Goal: Use online tool/utility: Utilize a website feature to perform a specific function

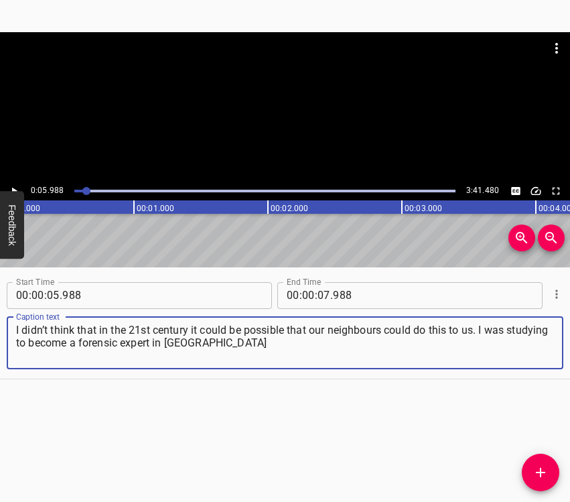
click at [13, 188] on icon "Play/Pause" at bounding box center [14, 190] width 5 height 7
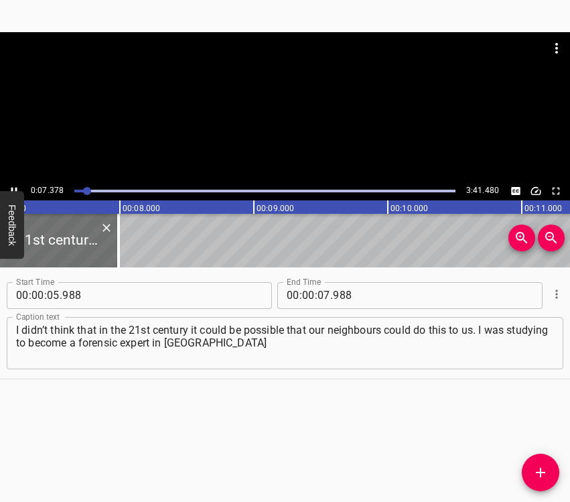
scroll to position [0, 988]
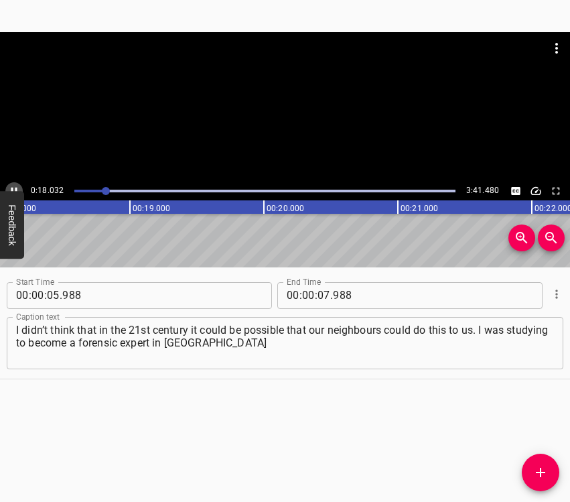
click at [17, 188] on icon "Play/Pause" at bounding box center [14, 191] width 12 height 12
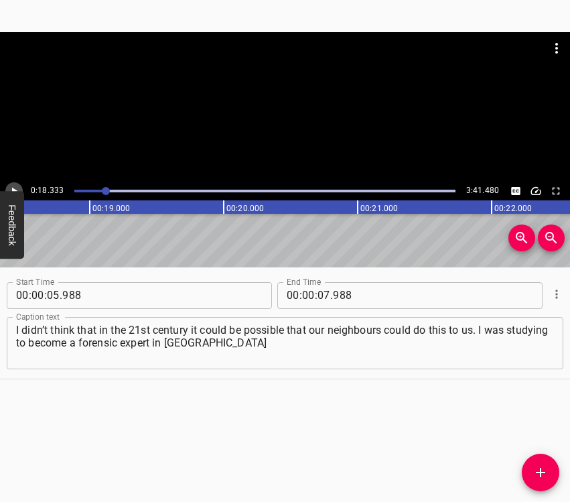
click at [17, 187] on icon "Play/Pause" at bounding box center [14, 191] width 12 height 12
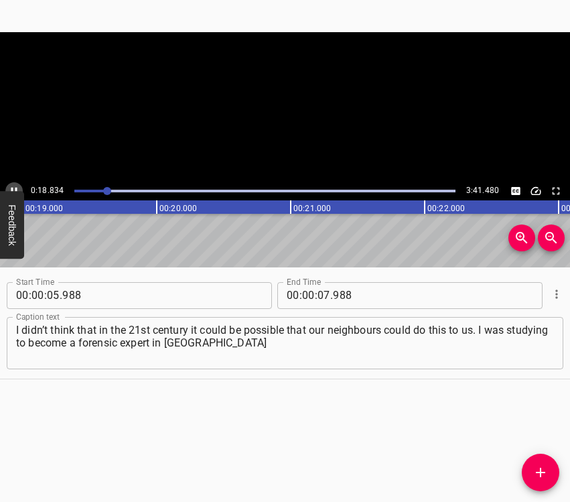
click at [17, 187] on icon "Play/Pause" at bounding box center [14, 191] width 12 height 12
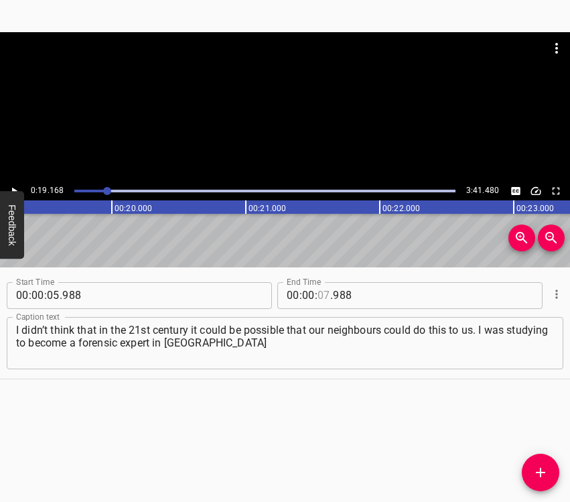
click at [319, 290] on input "number" at bounding box center [324, 295] width 13 height 27
type input "19"
type input "168"
click at [543, 478] on icon "Add Cue" at bounding box center [541, 472] width 16 height 16
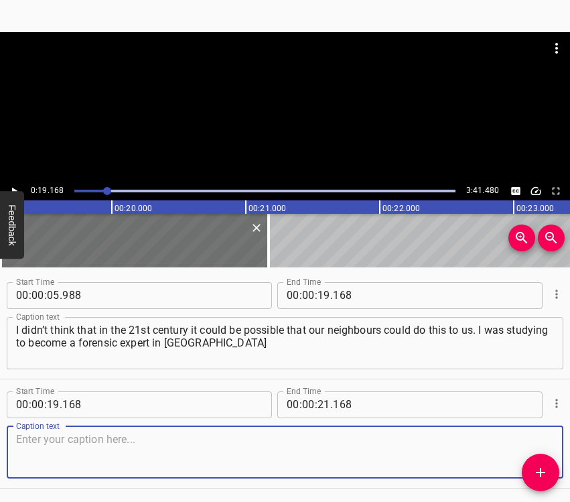
scroll to position [46, 0]
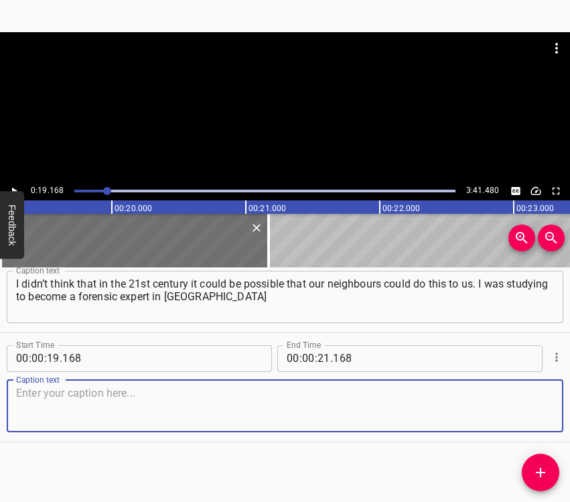
drag, startPoint x: 529, startPoint y: 412, endPoint x: 564, endPoint y: 385, distance: 44.9
click at [529, 411] on textarea at bounding box center [285, 406] width 538 height 38
click at [63, 403] on textarea at bounding box center [285, 406] width 538 height 38
paste textarea "and learned from Telegram that a full-scale invasion had begun. I took my retur…"
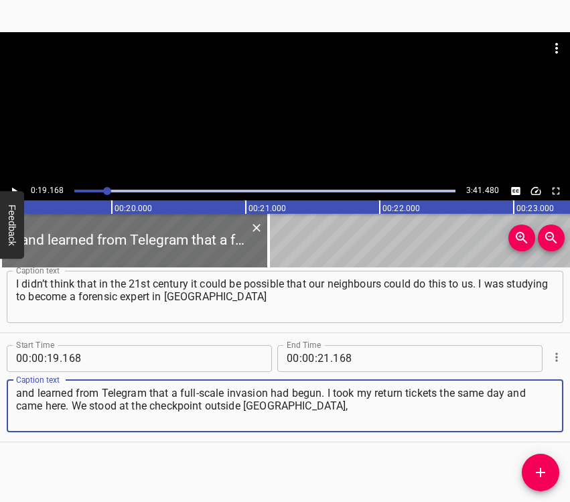
type textarea "and learned from Telegram that a full-scale invasion had begun. I took my retur…"
click at [17, 185] on icon "Play/Pause" at bounding box center [14, 191] width 12 height 12
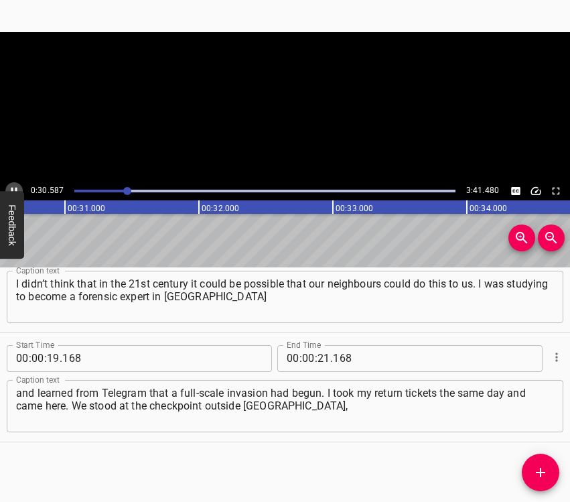
click at [17, 185] on icon "Play/Pause" at bounding box center [14, 191] width 12 height 12
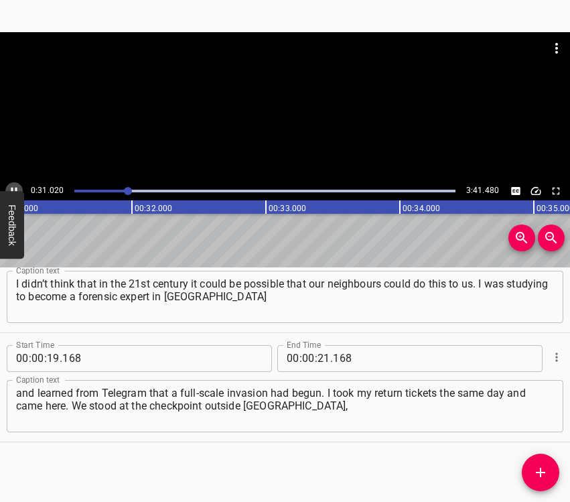
click at [17, 185] on icon "Play/Pause" at bounding box center [14, 191] width 12 height 12
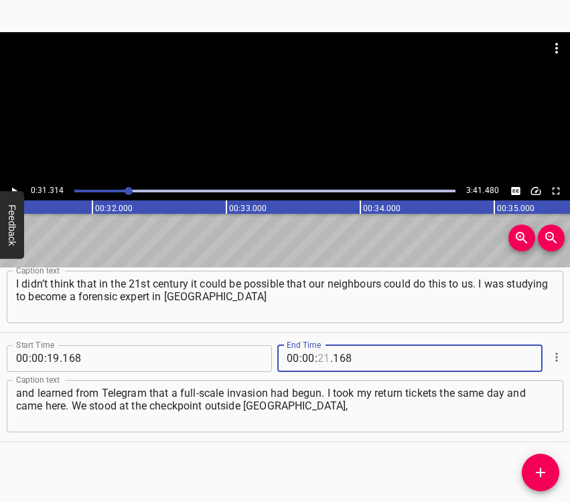
click at [318, 360] on input "number" at bounding box center [324, 358] width 13 height 27
type input "31"
type input "314"
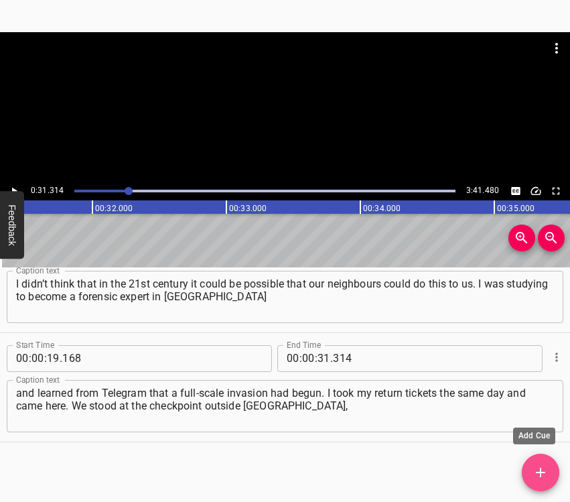
click at [540, 467] on icon "Add Cue" at bounding box center [541, 472] width 16 height 16
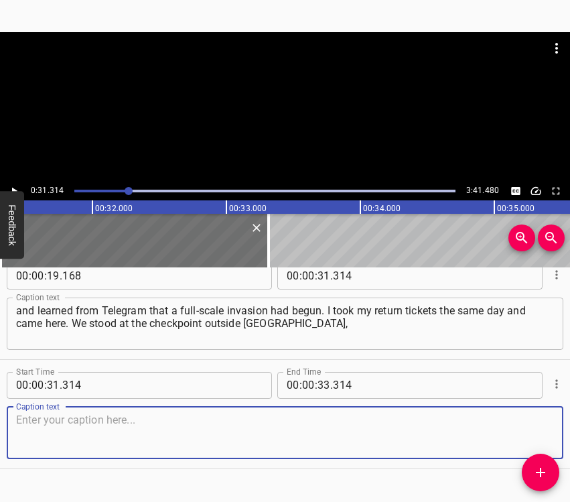
scroll to position [130, 0]
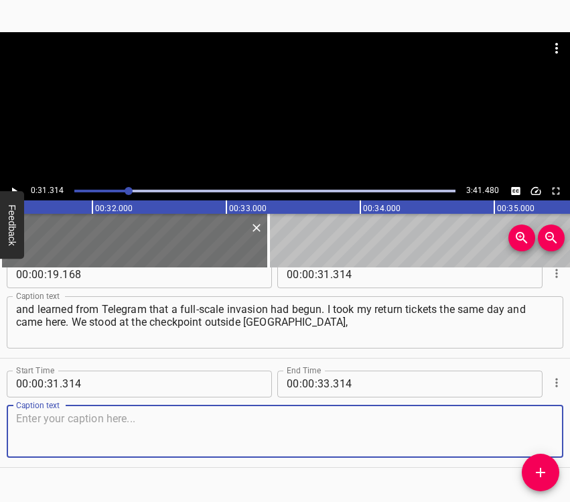
click at [533, 425] on textarea at bounding box center [285, 431] width 538 height 38
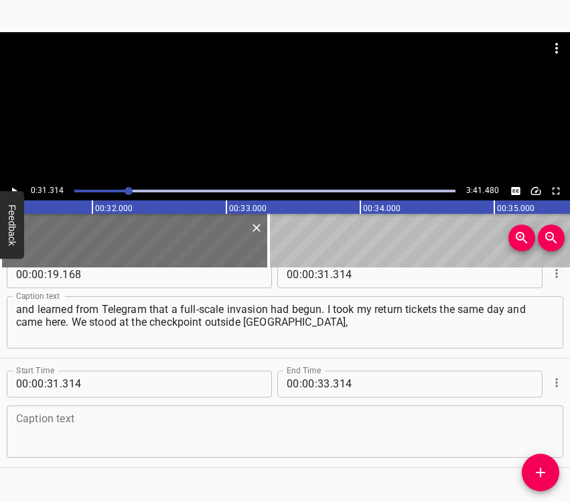
click at [33, 427] on textarea at bounding box center [285, 431] width 538 height 38
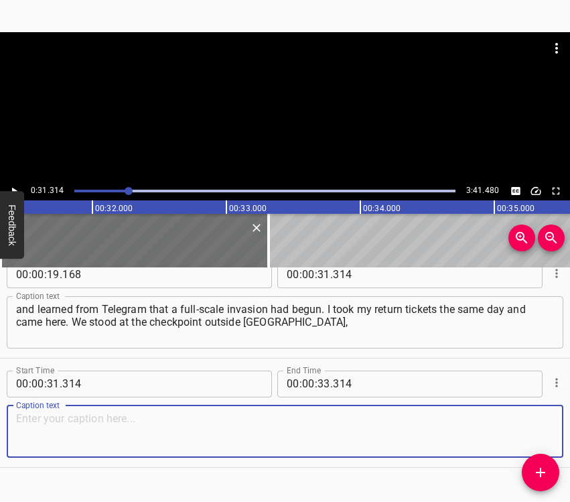
paste textarea "checking the passport data of citizens. We cooperated with the Armed Forces of …"
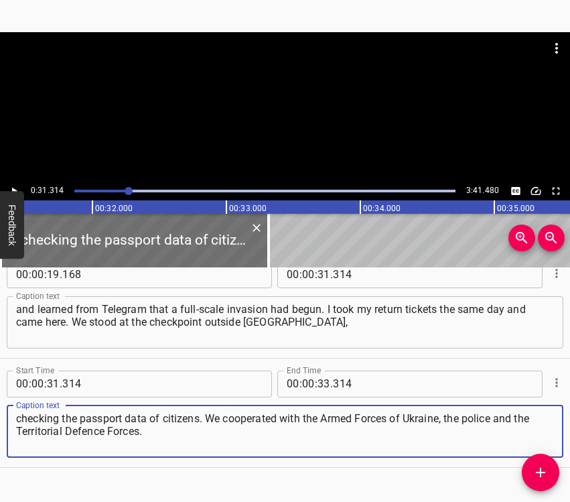
type textarea "checking the passport data of citizens. We cooperated with the Armed Forces of …"
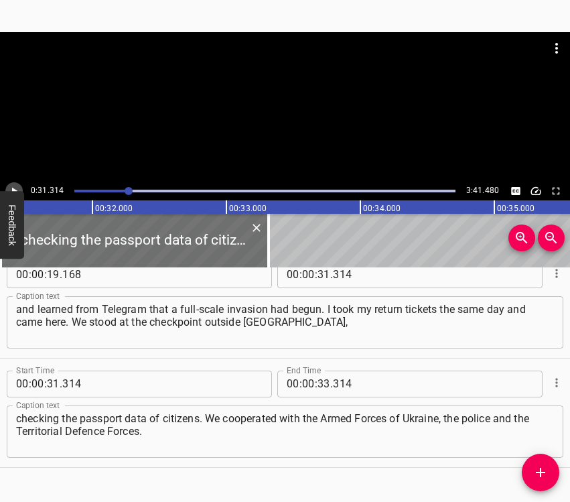
click at [9, 185] on icon "Play/Pause" at bounding box center [14, 191] width 12 height 12
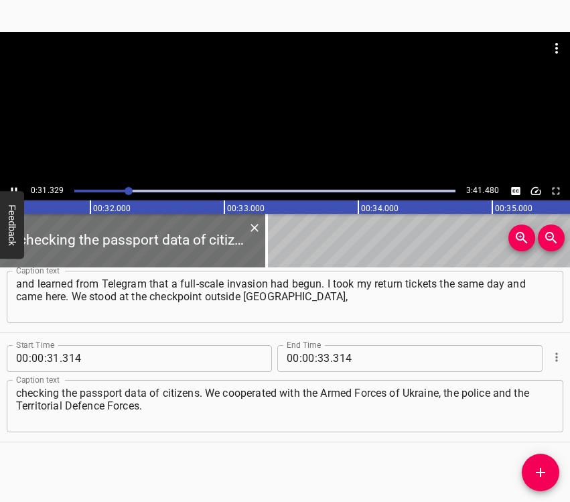
scroll to position [0, 4232]
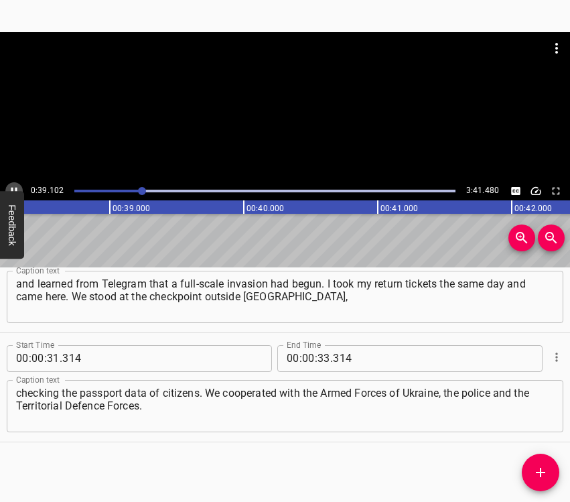
click at [11, 186] on icon "Play/Pause" at bounding box center [14, 191] width 12 height 12
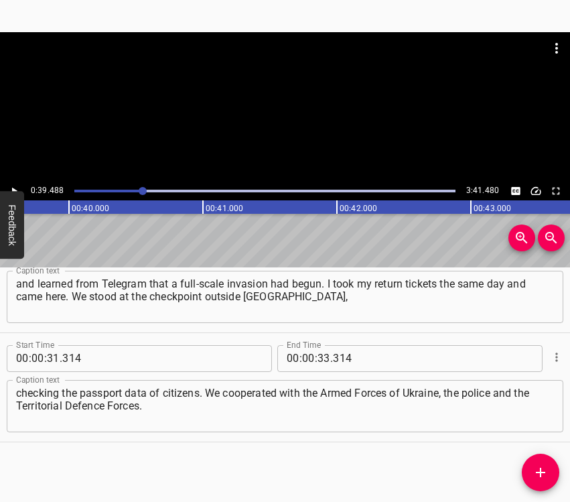
click at [141, 190] on div at bounding box center [143, 191] width 8 height 8
click at [16, 187] on icon "Play/Pause" at bounding box center [14, 191] width 12 height 12
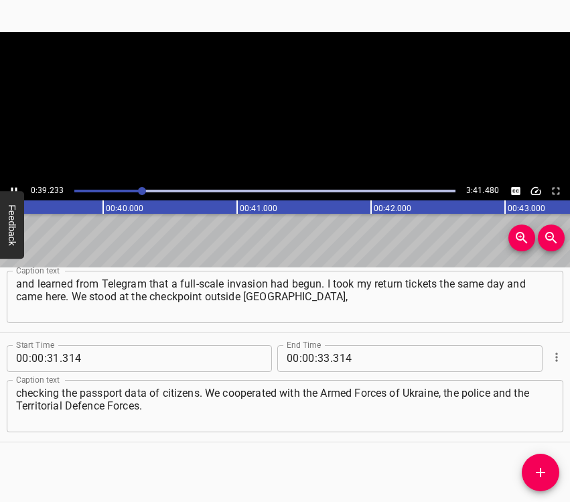
click at [16, 187] on icon "Play/Pause" at bounding box center [14, 191] width 12 height 12
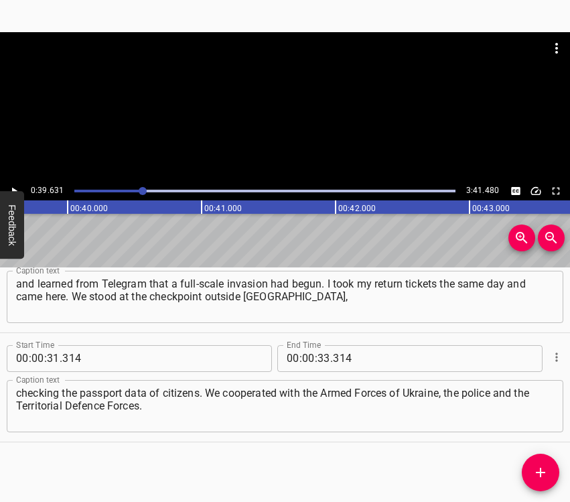
scroll to position [0, 5310]
click at [139, 192] on div at bounding box center [143, 191] width 8 height 8
click at [16, 186] on icon "Play/Pause" at bounding box center [14, 191] width 12 height 12
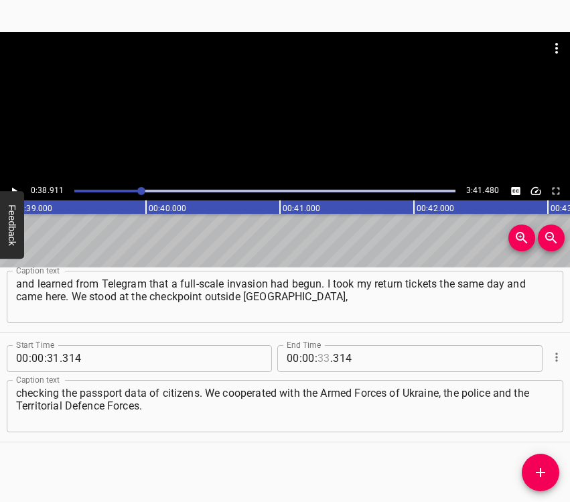
click at [318, 356] on input "number" at bounding box center [324, 358] width 13 height 27
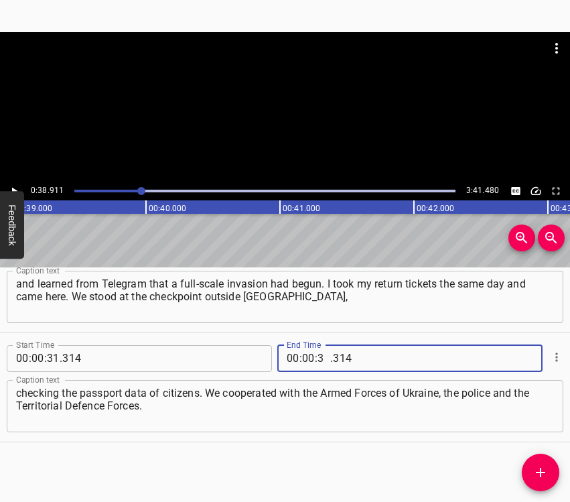
type input "38"
type input "911"
click at [546, 473] on icon "Add Cue" at bounding box center [541, 472] width 16 height 16
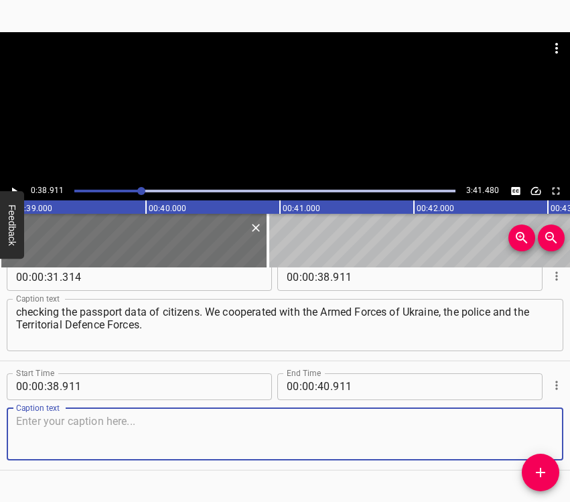
scroll to position [265, 0]
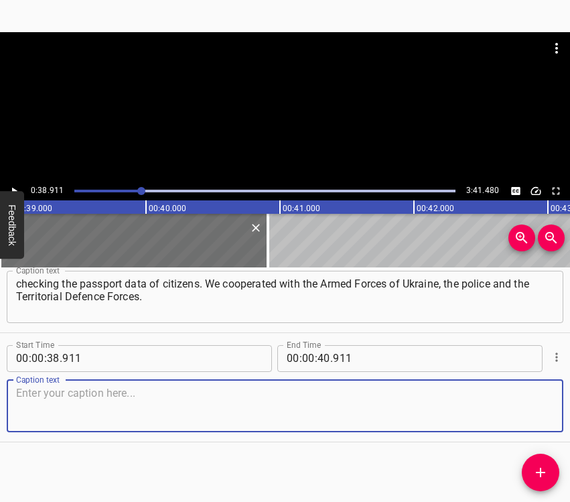
click at [514, 398] on textarea at bounding box center [285, 406] width 538 height 38
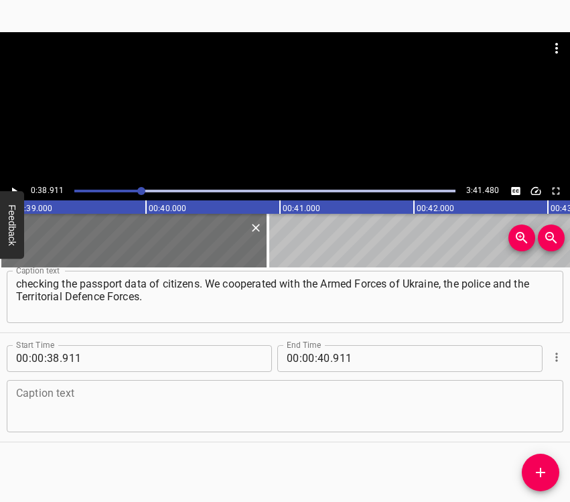
click at [215, 393] on textarea at bounding box center [285, 406] width 538 height 38
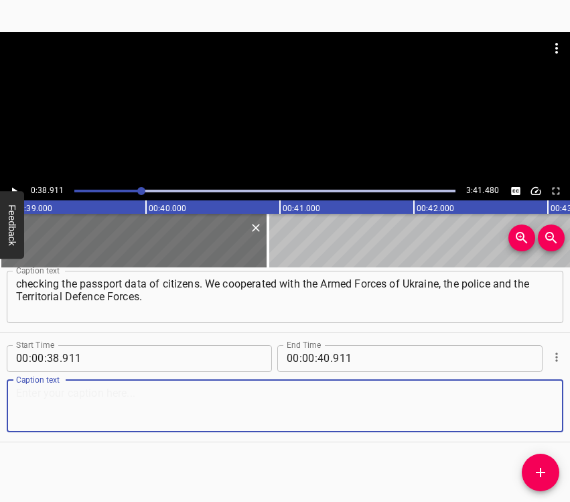
paste textarea "On the 25th, when I returned to [GEOGRAPHIC_DATA], I immediately donated blood …"
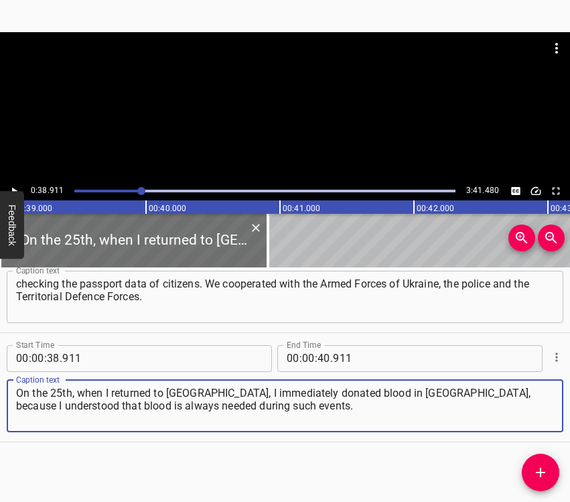
type textarea "On the 25th, when I returned to [GEOGRAPHIC_DATA], I immediately donated blood …"
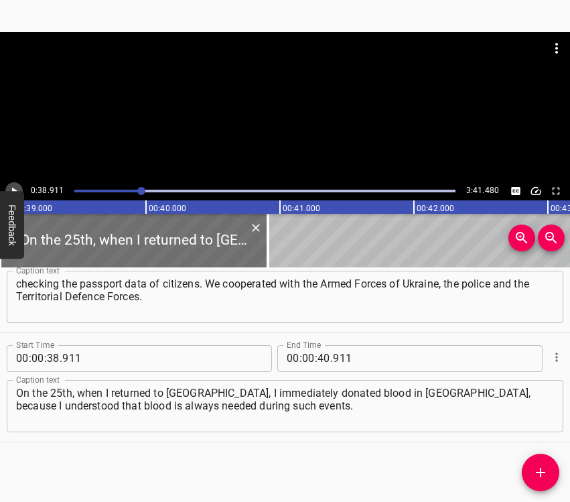
click at [19, 190] on icon "Play/Pause" at bounding box center [14, 191] width 12 height 12
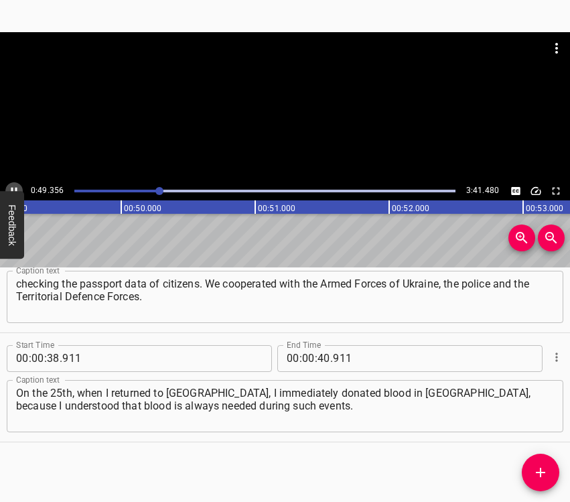
click at [12, 189] on icon "Play/Pause" at bounding box center [14, 190] width 6 height 7
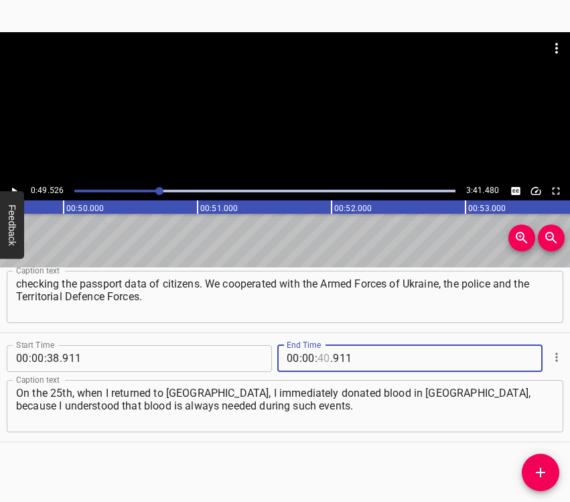
click at [318, 352] on input "number" at bounding box center [324, 358] width 13 height 27
type input "49"
type input "526"
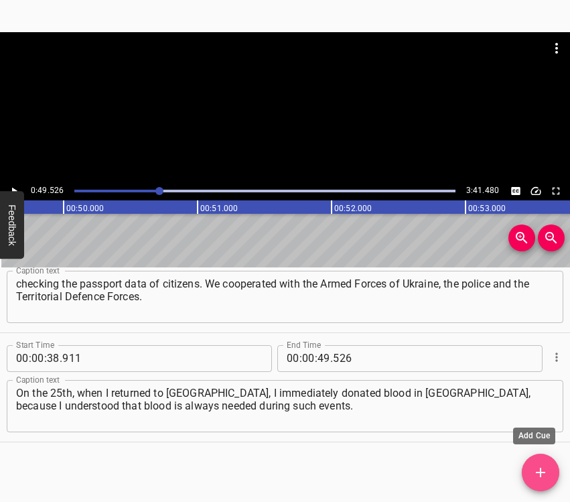
click at [533, 468] on icon "Add Cue" at bounding box center [541, 472] width 16 height 16
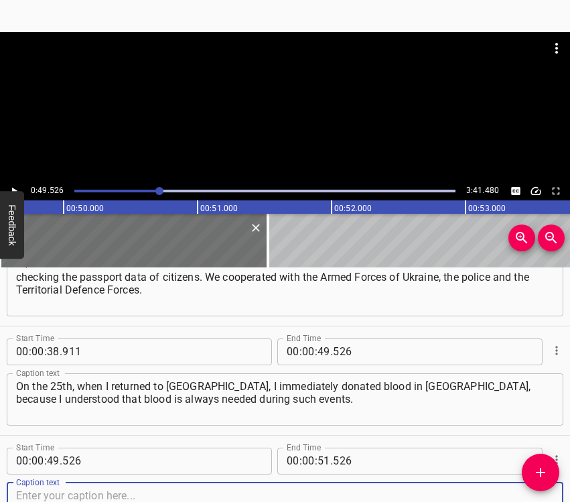
scroll to position [374, 0]
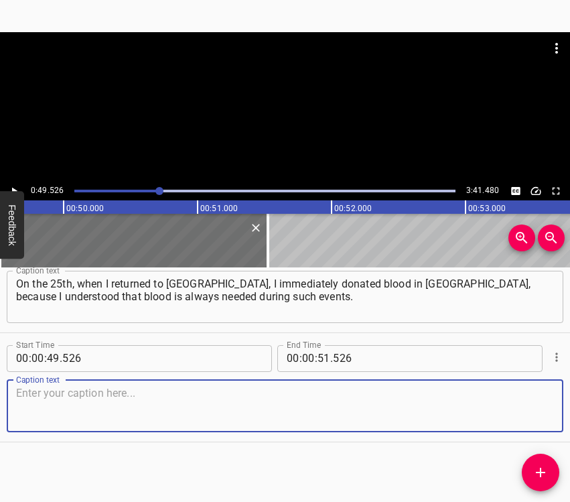
drag, startPoint x: 529, startPoint y: 408, endPoint x: 565, endPoint y: 393, distance: 39.9
click at [529, 407] on textarea at bounding box center [285, 406] width 538 height 38
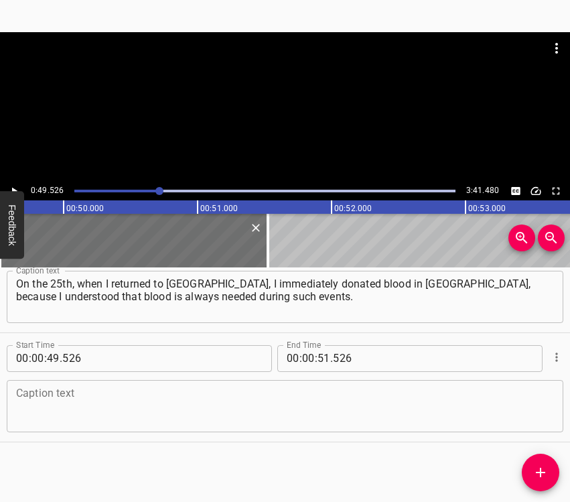
click at [43, 396] on textarea at bounding box center [285, 406] width 538 height 38
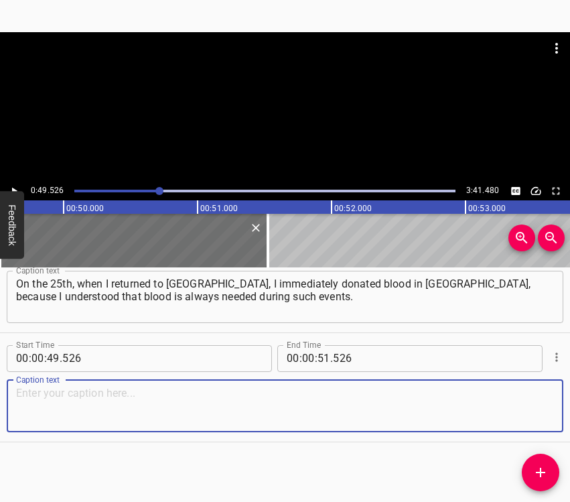
paste textarea "And then I went to my place of residence, and there we stood at the checkpoint.…"
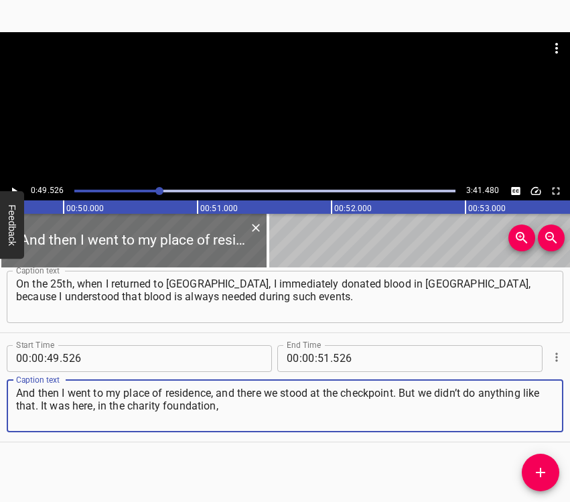
type textarea "And then I went to my place of residence, and there we stood at the checkpoint.…"
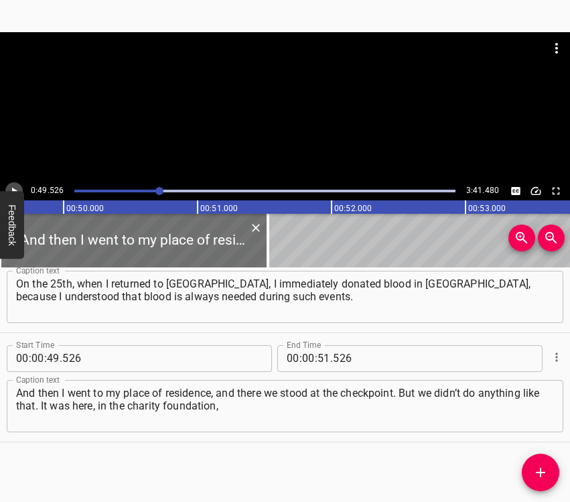
click at [19, 186] on icon "Play/Pause" at bounding box center [14, 191] width 12 height 12
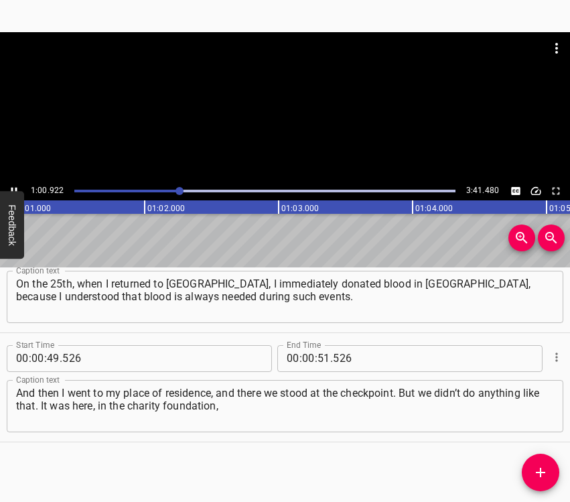
click at [12, 187] on icon "Play/Pause" at bounding box center [14, 191] width 12 height 12
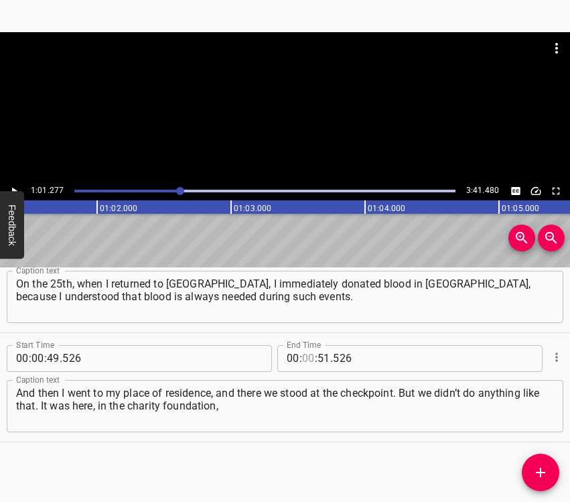
click at [305, 356] on input "number" at bounding box center [308, 358] width 13 height 27
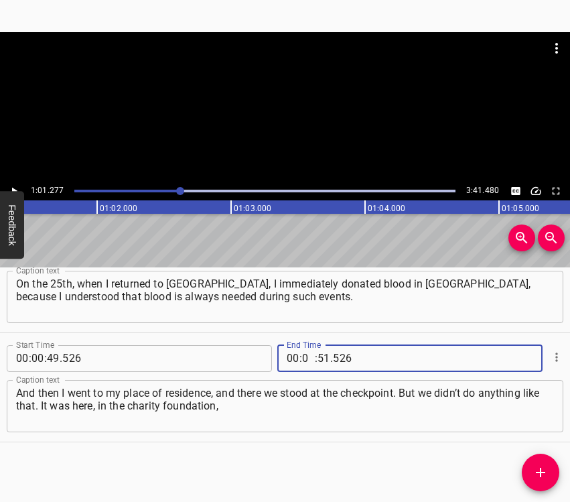
type input "01"
type input "277"
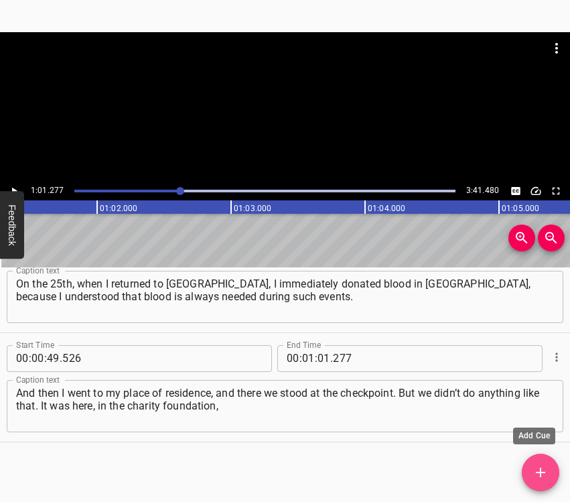
click at [539, 468] on icon "Add Cue" at bounding box center [541, 472] width 16 height 16
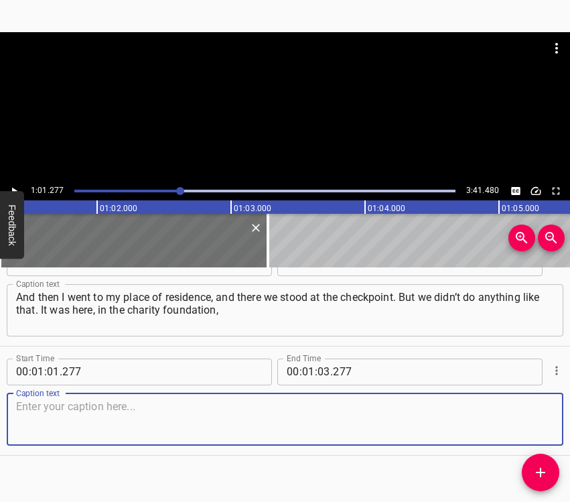
scroll to position [483, 0]
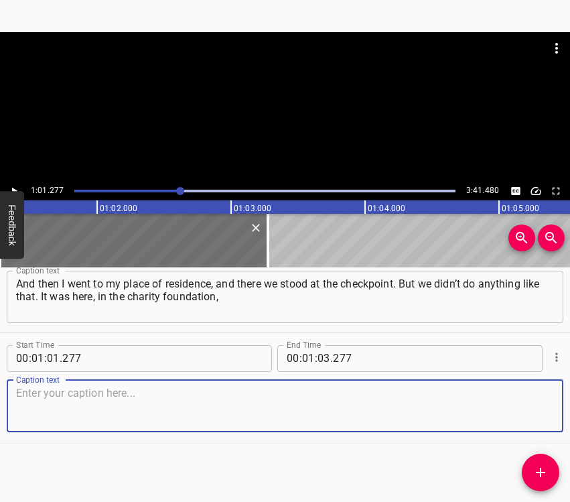
drag, startPoint x: 528, startPoint y: 407, endPoint x: 570, endPoint y: 399, distance: 42.3
click at [531, 407] on textarea at bounding box center [285, 406] width 538 height 38
click at [290, 408] on textarea at bounding box center [285, 406] width 538 height 38
paste textarea "when I got here, that we provide assistance. We repair houses after damage, pro…"
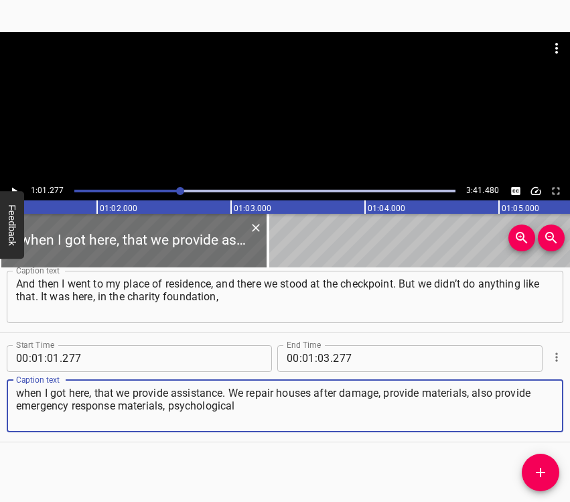
type textarea "when I got here, that we provide assistance. We repair houses after damage, pro…"
click at [16, 182] on button "Play/Pause" at bounding box center [13, 190] width 17 height 17
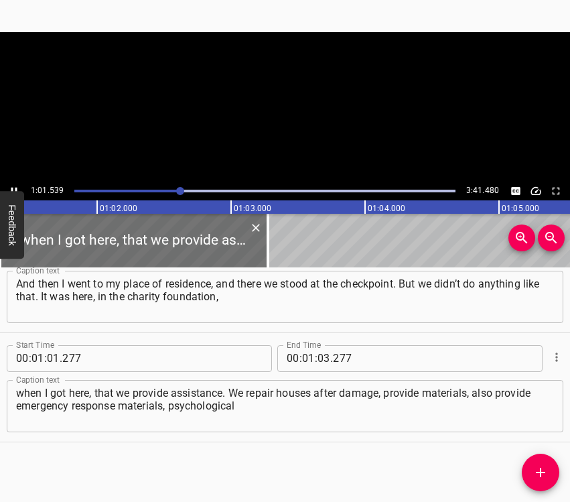
scroll to position [0, 8246]
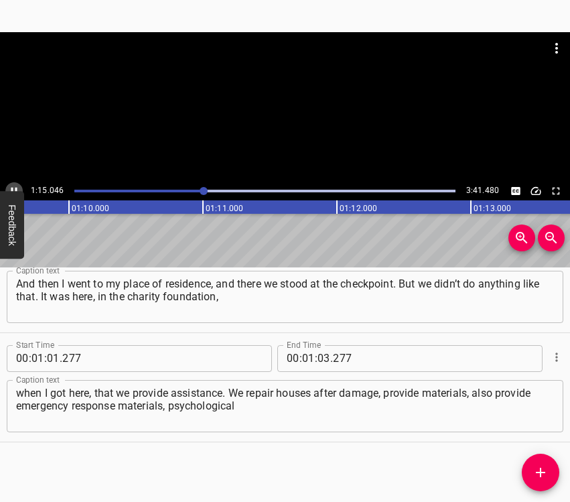
click at [10, 190] on icon "Play/Pause" at bounding box center [14, 191] width 12 height 12
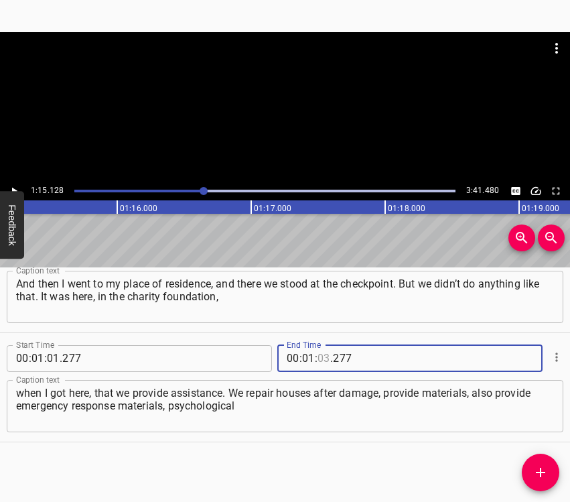
click at [324, 355] on input "number" at bounding box center [324, 358] width 13 height 27
type input "15"
type input "128"
drag, startPoint x: 535, startPoint y: 462, endPoint x: 541, endPoint y: 452, distance: 12.3
click at [536, 463] on button "Add Cue" at bounding box center [541, 473] width 38 height 38
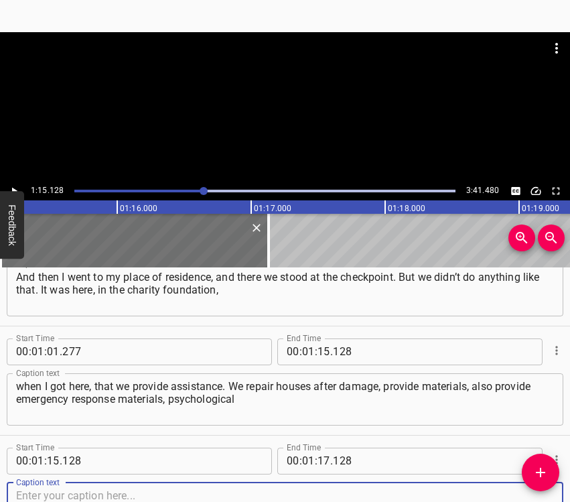
scroll to position [592, 0]
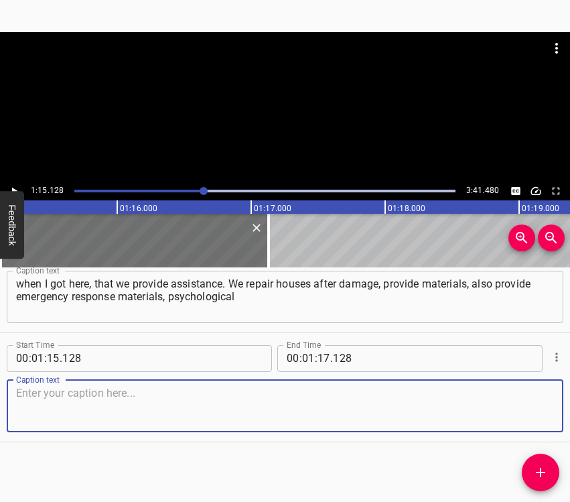
drag, startPoint x: 535, startPoint y: 418, endPoint x: 569, endPoint y: 400, distance: 38.7
click at [539, 415] on textarea at bounding box center [285, 406] width 538 height 38
click at [77, 403] on textarea at bounding box center [285, 406] width 538 height 38
paste textarea "and social counselling. We have many programmes at the charity. I have been wor…"
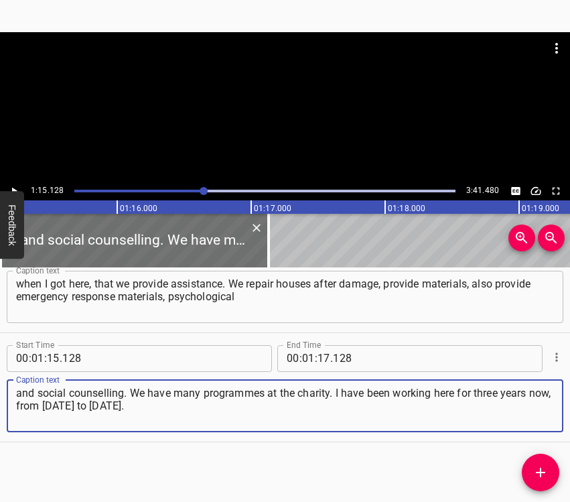
type textarea "and social counselling. We have many programmes at the charity. I have been wor…"
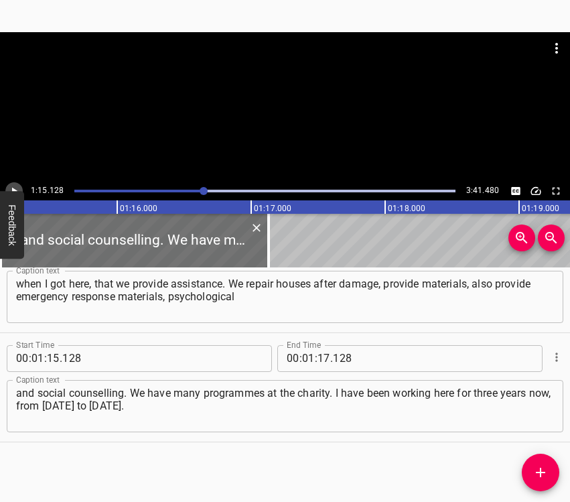
click at [14, 184] on button "Play/Pause" at bounding box center [13, 190] width 17 height 17
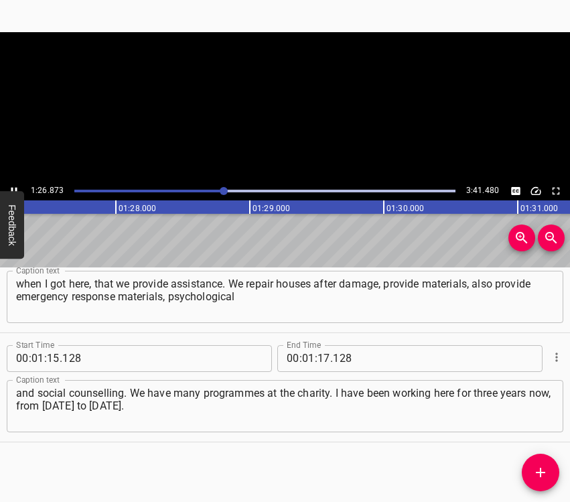
click at [14, 184] on button "Play/Pause" at bounding box center [13, 190] width 17 height 17
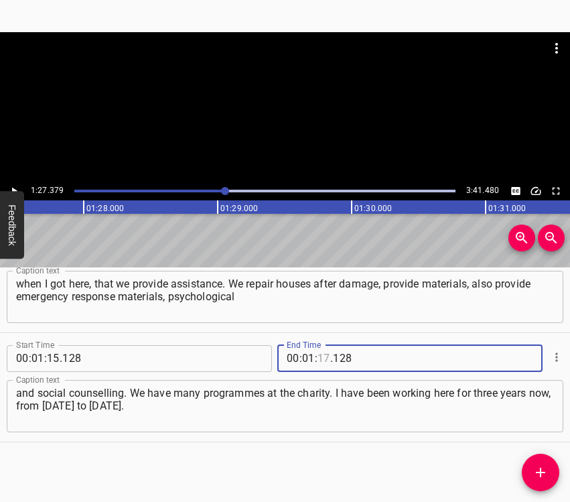
click at [320, 356] on input "number" at bounding box center [324, 358] width 13 height 27
type input "27"
type input "379"
click at [537, 474] on icon "Add Cue" at bounding box center [541, 472] width 16 height 16
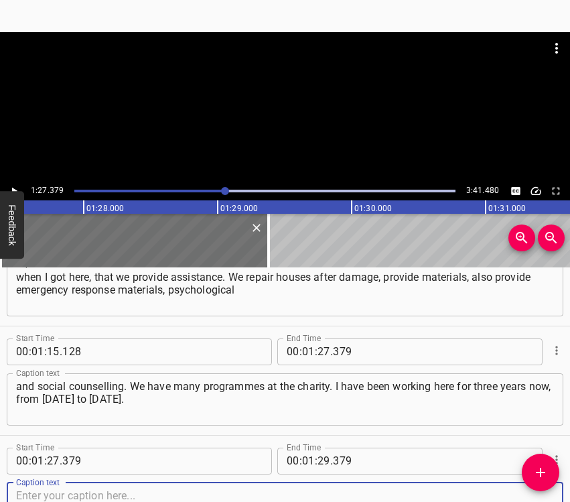
scroll to position [701, 0]
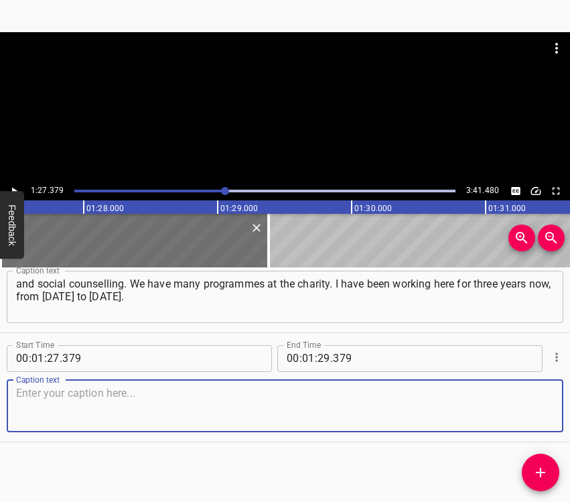
drag, startPoint x: 531, startPoint y: 412, endPoint x: 567, endPoint y: 401, distance: 38.6
click at [533, 411] on textarea at bounding box center [285, 406] width 538 height 38
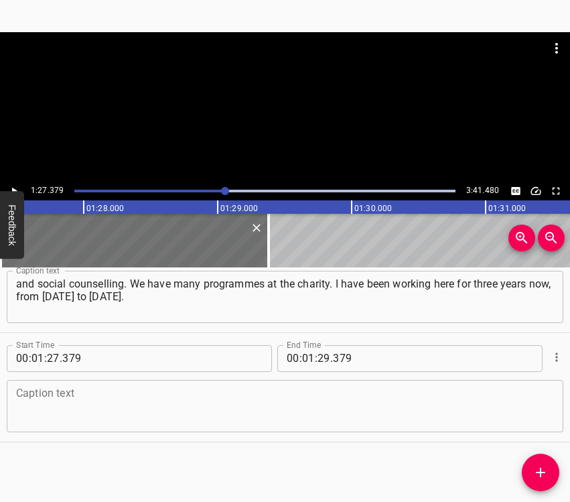
click at [56, 416] on textarea at bounding box center [285, 406] width 538 height 38
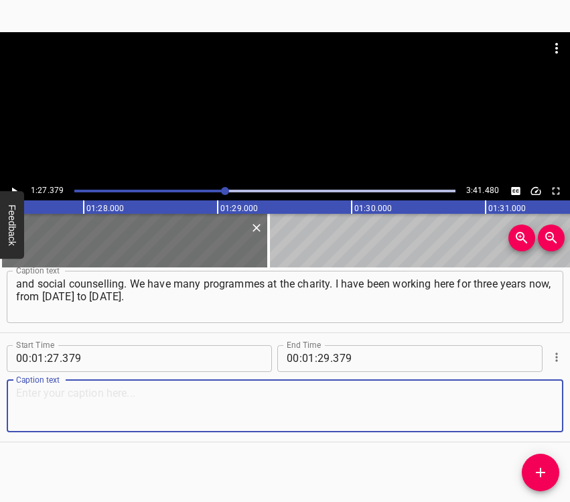
paste textarea "I hold the position of engineering project manager. The situation in the countr…"
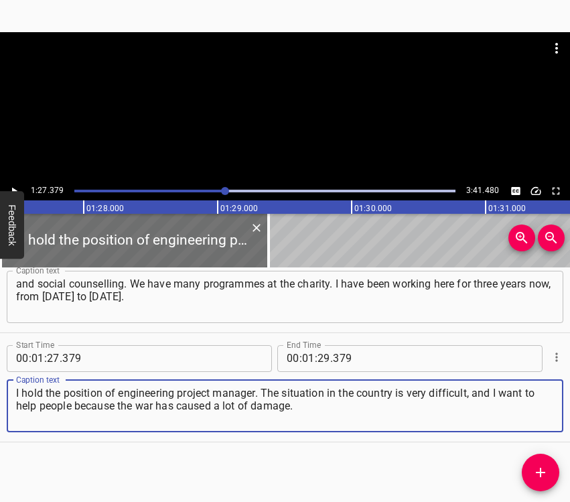
type textarea "I hold the position of engineering project manager. The situation in the countr…"
click at [13, 187] on icon "Play/Pause" at bounding box center [14, 191] width 12 height 12
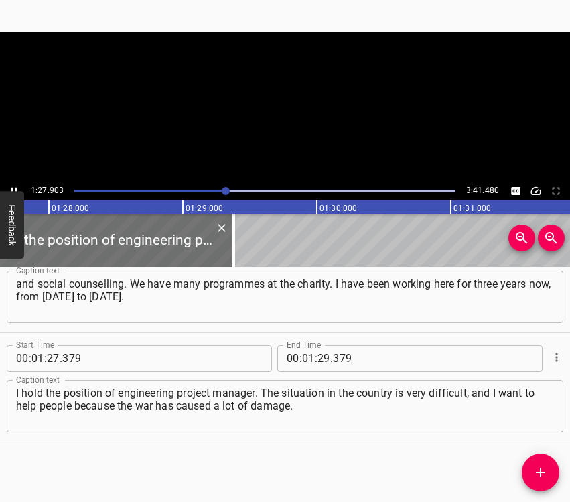
scroll to position [0, 11763]
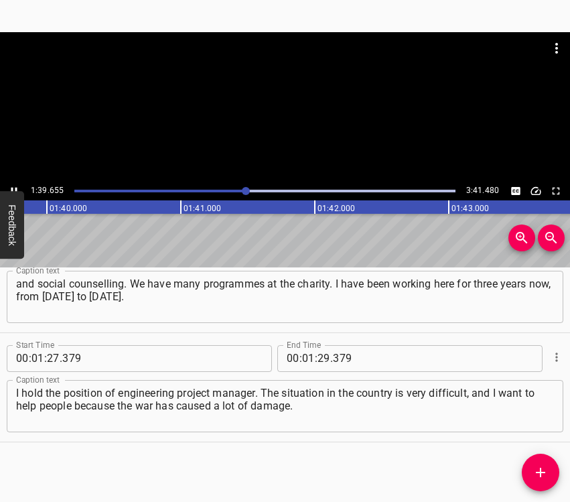
click at [11, 188] on icon "Play/Pause" at bounding box center [14, 190] width 6 height 7
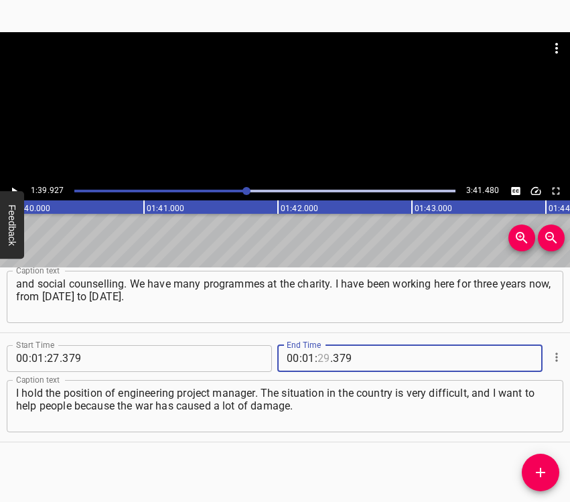
click at [319, 360] on input "number" at bounding box center [324, 358] width 13 height 27
type input "39"
type input "927"
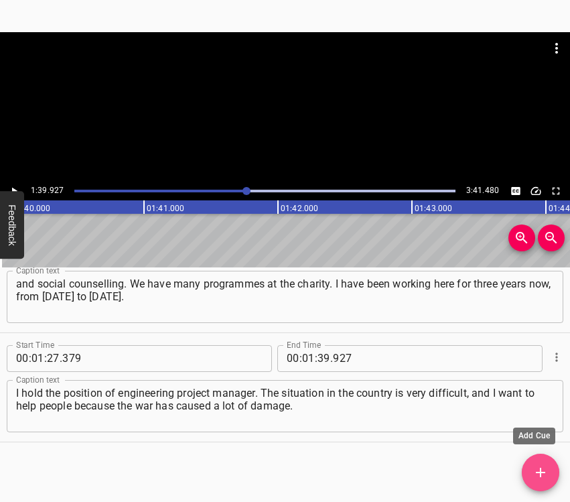
click at [541, 470] on icon "Add Cue" at bounding box center [541, 472] width 16 height 16
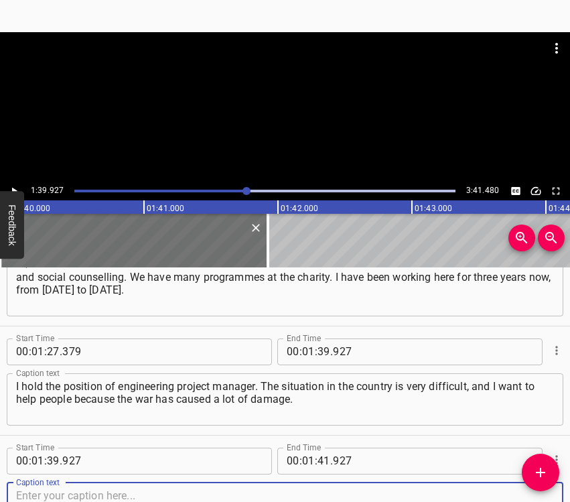
scroll to position [811, 0]
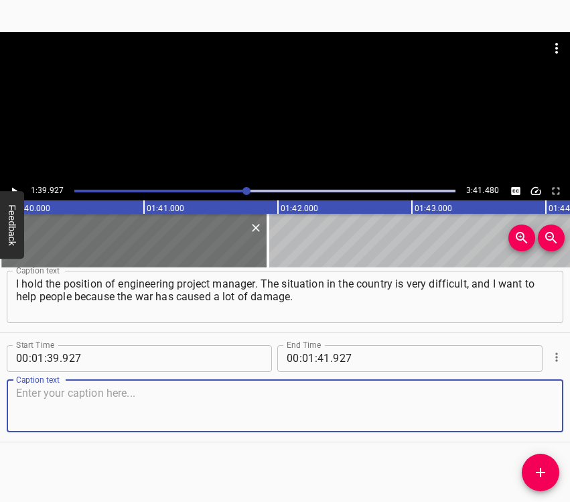
click at [524, 405] on textarea at bounding box center [285, 406] width 538 height 38
click at [125, 411] on textarea at bounding box center [285, 406] width 538 height 38
paste textarea "We have not been under occupation, but what is happening every day is very diff…"
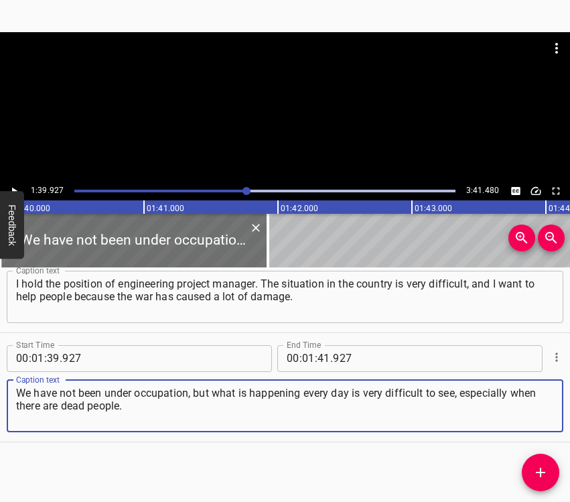
type textarea "We have not been under occupation, but what is happening every day is very diff…"
click at [10, 188] on icon "Play/Pause" at bounding box center [14, 191] width 12 height 12
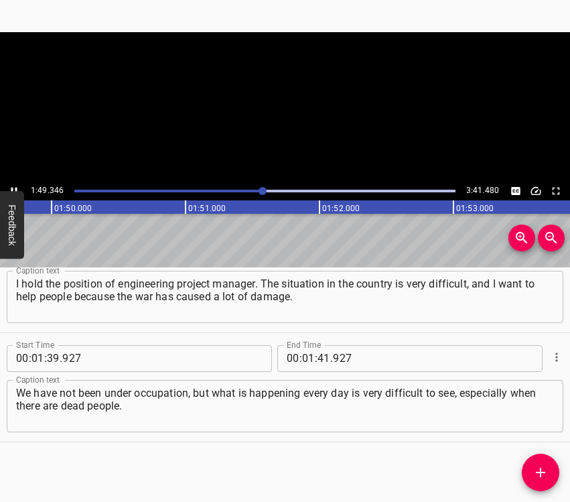
click at [10, 188] on icon "Play/Pause" at bounding box center [14, 191] width 12 height 12
click at [319, 362] on input "number" at bounding box center [324, 358] width 13 height 27
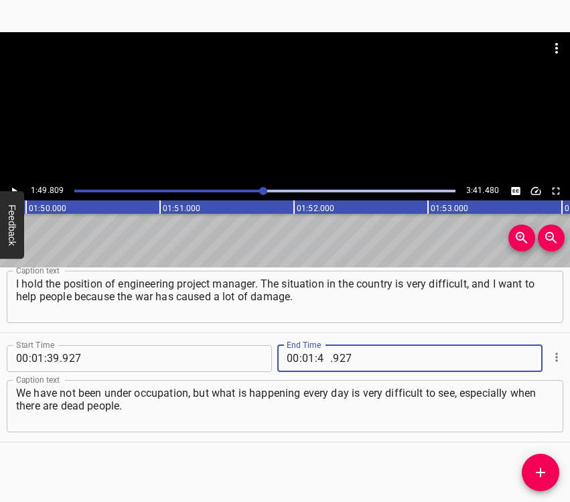
type input "49"
type input "809"
click at [550, 468] on span "Add Cue" at bounding box center [541, 472] width 38 height 16
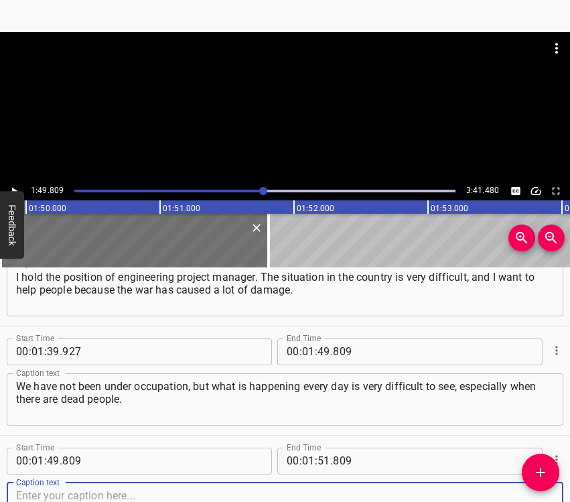
scroll to position [920, 0]
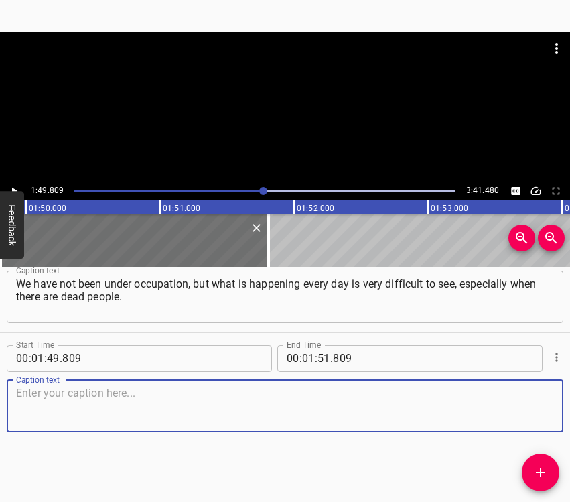
click at [525, 402] on textarea at bounding box center [285, 406] width 538 height 38
click at [322, 389] on textarea at bounding box center [285, 406] width 538 height 38
paste textarea "[DATE], perhaps, there was the biggest drone attack ever. At this location, at …"
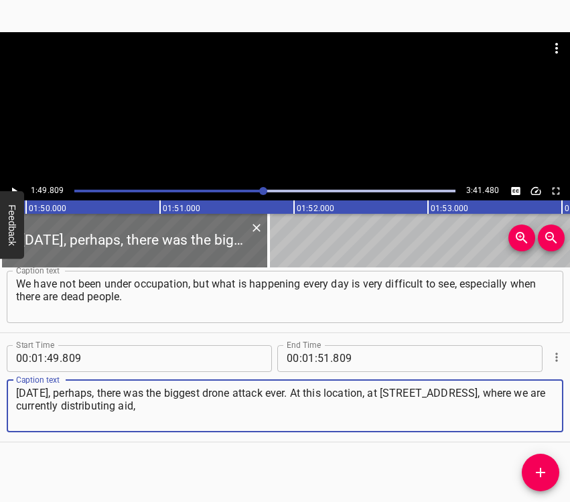
type textarea "[DATE], perhaps, there was the biggest drone attack ever. At this location, at …"
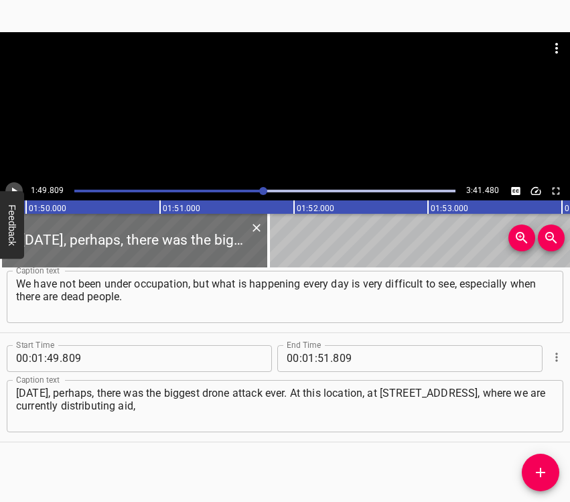
click at [15, 190] on icon "Play/Pause" at bounding box center [14, 190] width 5 height 7
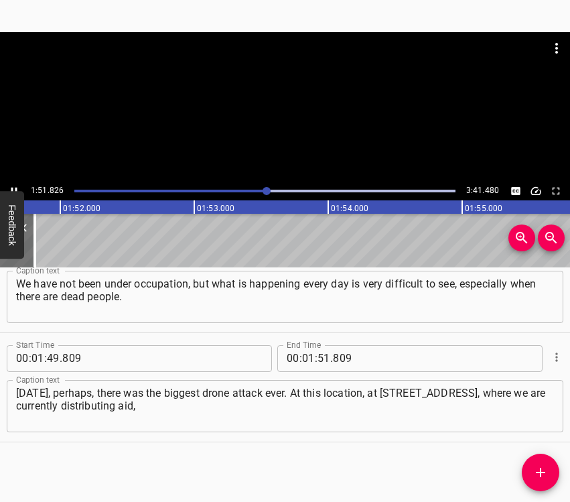
scroll to position [0, 14984]
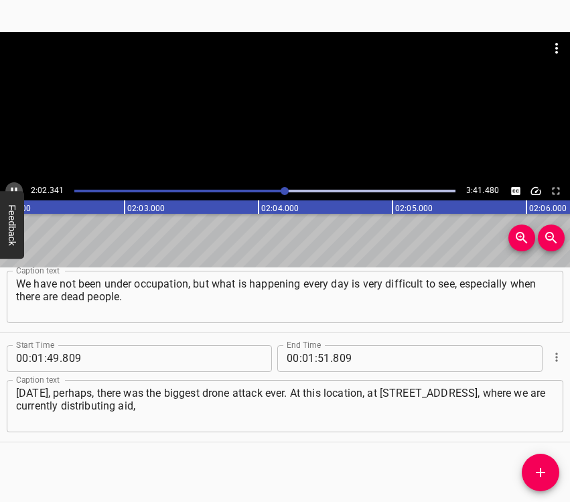
click at [12, 187] on icon "Play/Pause" at bounding box center [14, 191] width 12 height 12
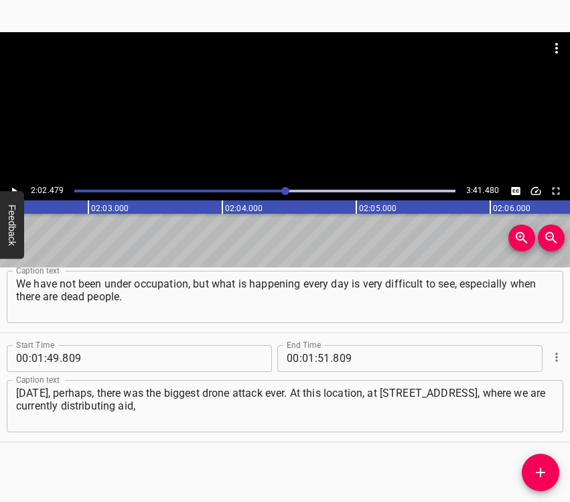
scroll to position [0, 16412]
click at [302, 354] on input "number" at bounding box center [308, 358] width 13 height 27
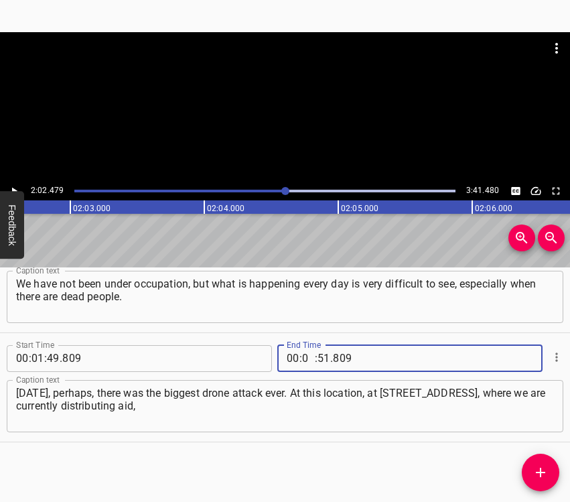
type input "02"
type input "479"
click at [538, 462] on button "Add Cue" at bounding box center [541, 473] width 38 height 38
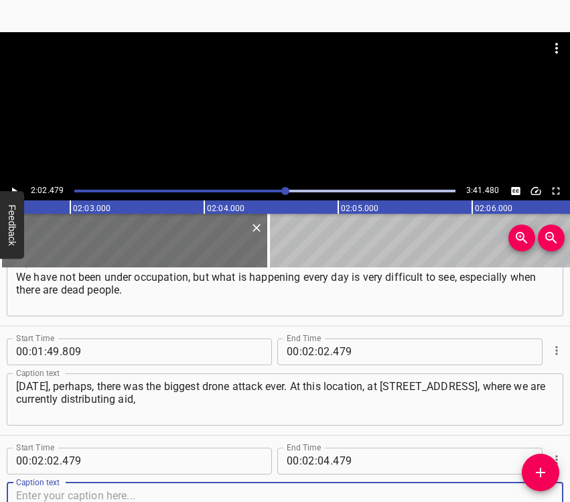
scroll to position [1029, 0]
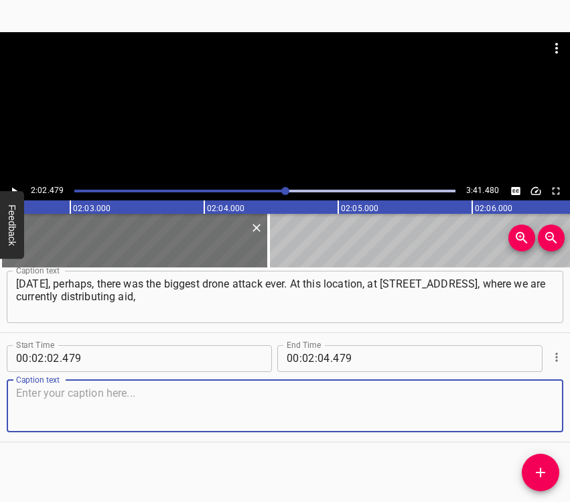
drag, startPoint x: 519, startPoint y: 409, endPoint x: 568, endPoint y: 396, distance: 50.7
click at [528, 407] on textarea at bounding box center [285, 406] width 538 height 38
click at [74, 399] on textarea at bounding box center [285, 406] width 538 height 38
paste textarea "more than 200 people have applied... We have given out 380 sets of film. We als…"
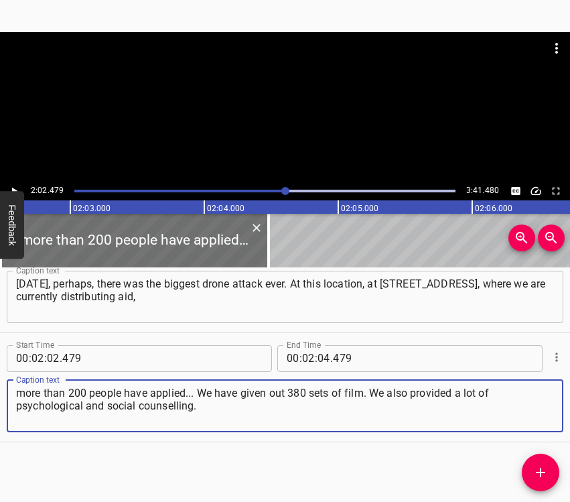
type textarea "more than 200 people have applied... We have given out 380 sets of film. We als…"
click at [12, 187] on icon "Play/Pause" at bounding box center [14, 191] width 12 height 12
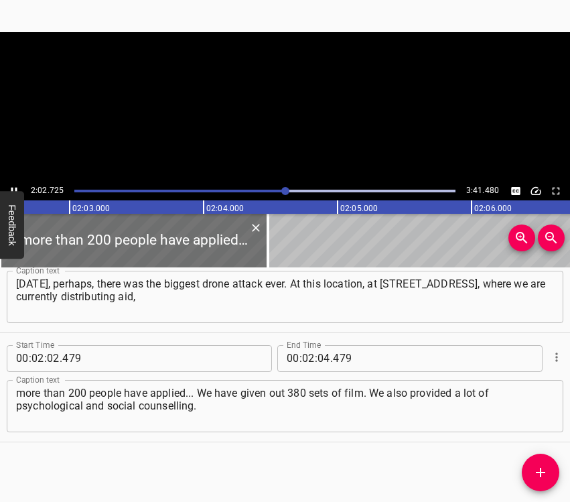
scroll to position [0, 16445]
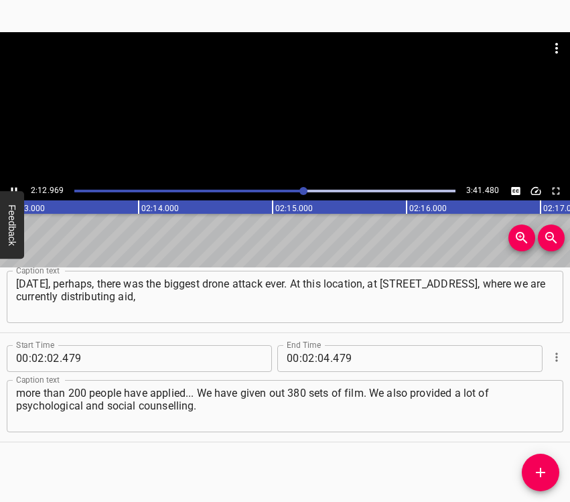
click at [17, 188] on icon "Play/Pause" at bounding box center [14, 190] width 6 height 7
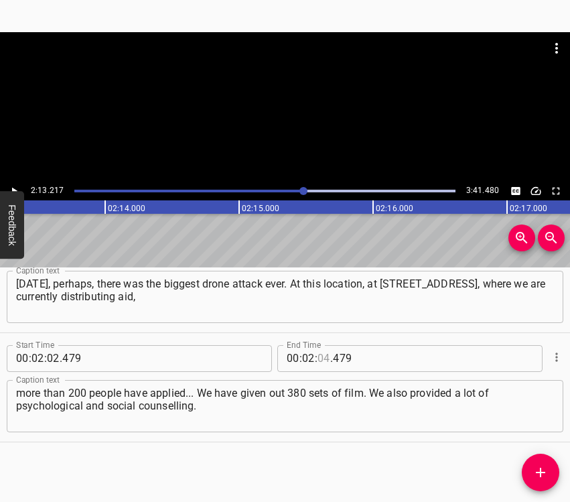
click at [318, 359] on input "number" at bounding box center [324, 358] width 13 height 27
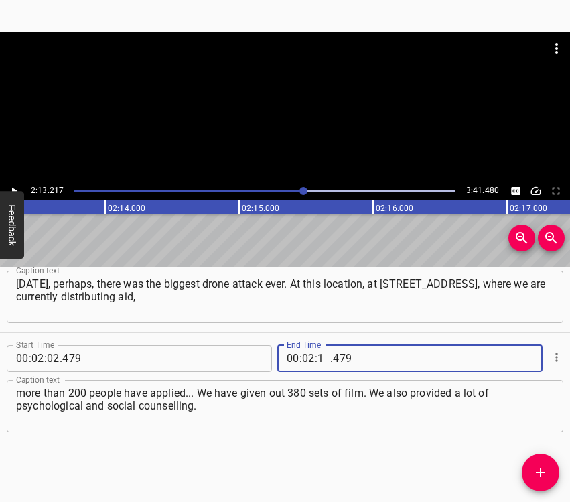
type input "13"
type input "217"
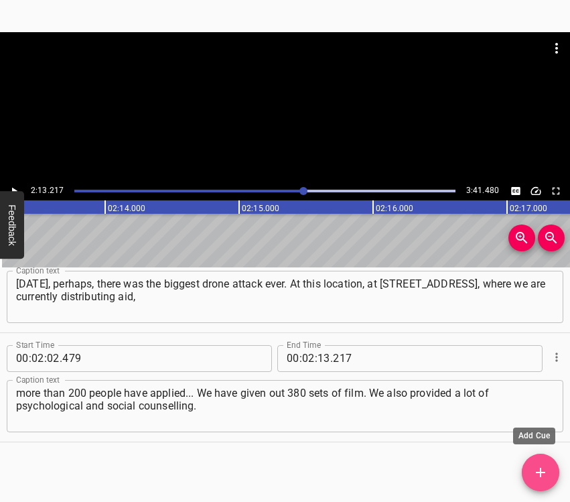
click at [536, 467] on icon "Add Cue" at bounding box center [541, 472] width 16 height 16
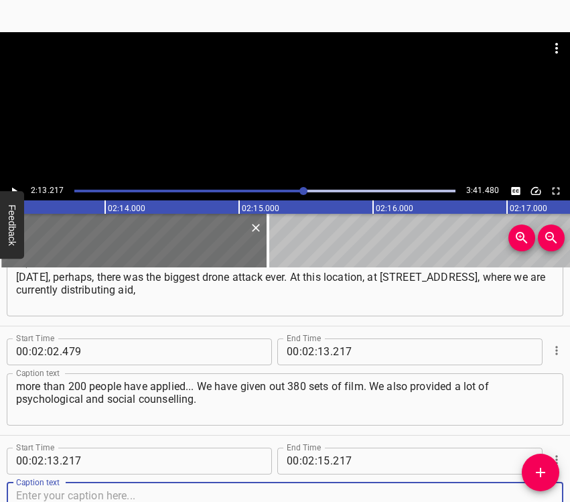
scroll to position [1138, 0]
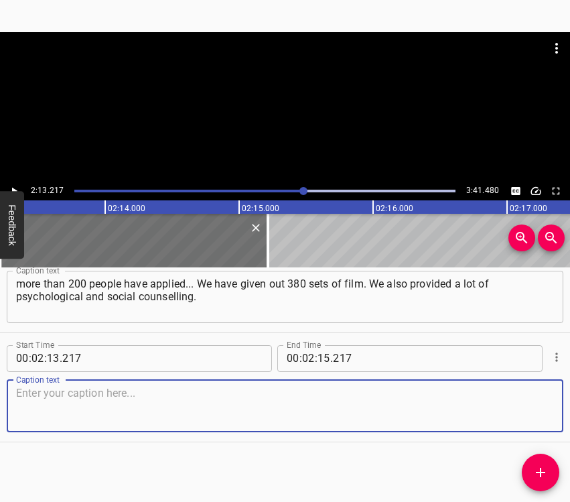
click at [531, 408] on textarea at bounding box center [285, 406] width 538 height 38
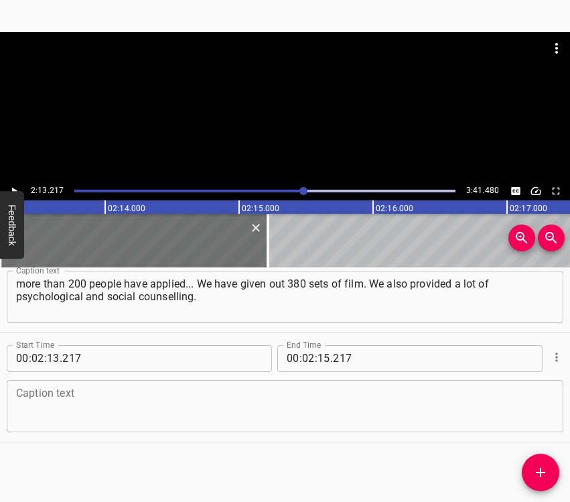
click at [38, 395] on textarea at bounding box center [285, 406] width 538 height 38
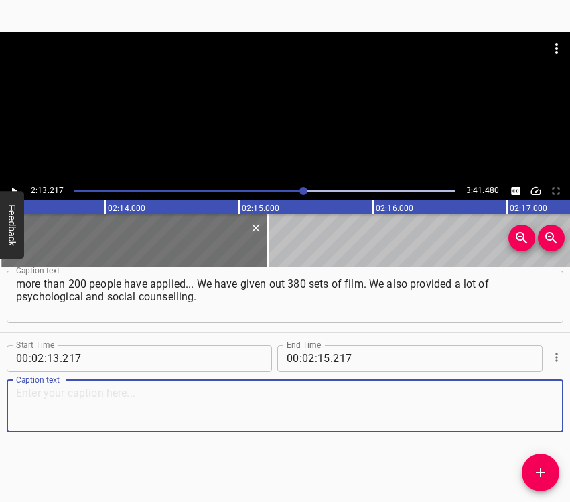
paste textarea "We also had three other teams working in [GEOGRAPHIC_DATA] – at [STREET_ADDRESS…"
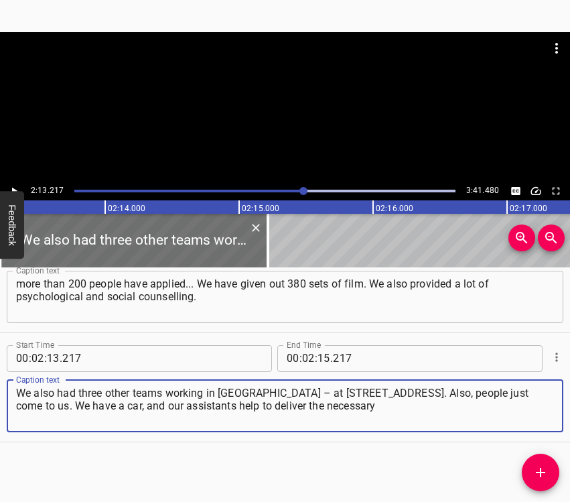
type textarea "We also had three other teams working in [GEOGRAPHIC_DATA] – at [STREET_ADDRESS…"
click at [15, 186] on icon "Play/Pause" at bounding box center [14, 191] width 12 height 12
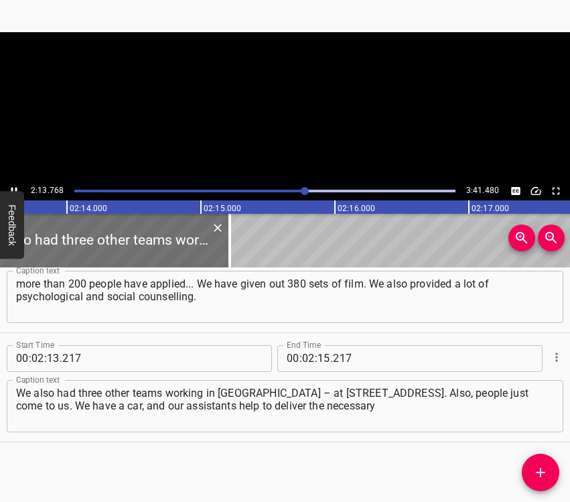
scroll to position [0, 17925]
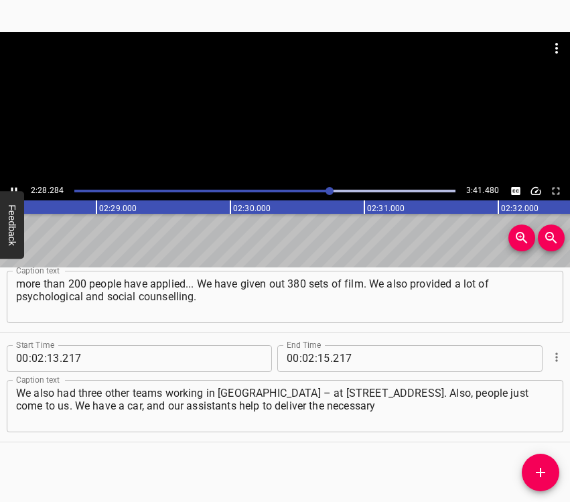
click at [9, 187] on icon "Play/Pause" at bounding box center [14, 191] width 12 height 12
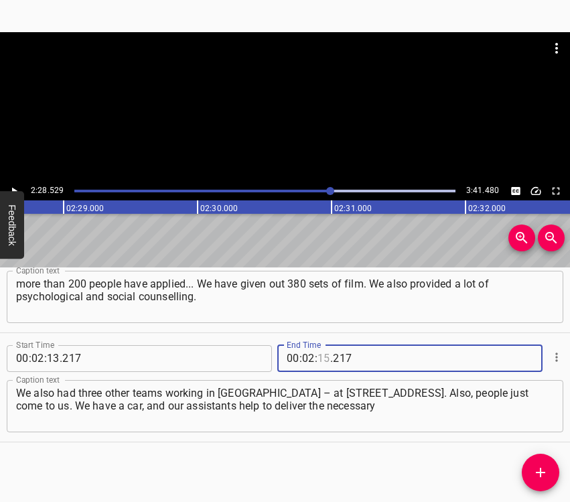
click at [320, 357] on input "number" at bounding box center [324, 358] width 13 height 27
type input "28"
type input "529"
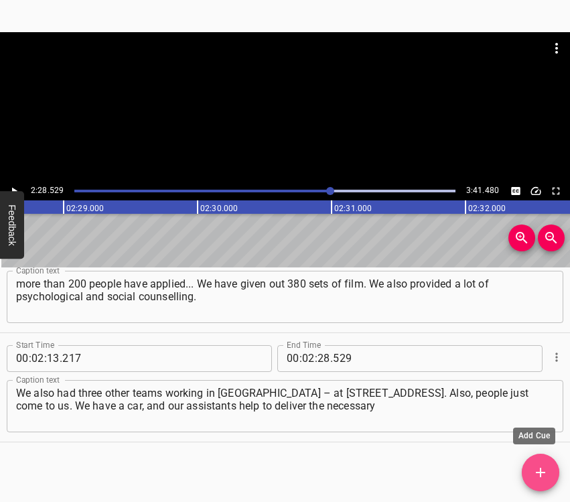
click at [539, 469] on icon "Add Cue" at bounding box center [541, 472] width 16 height 16
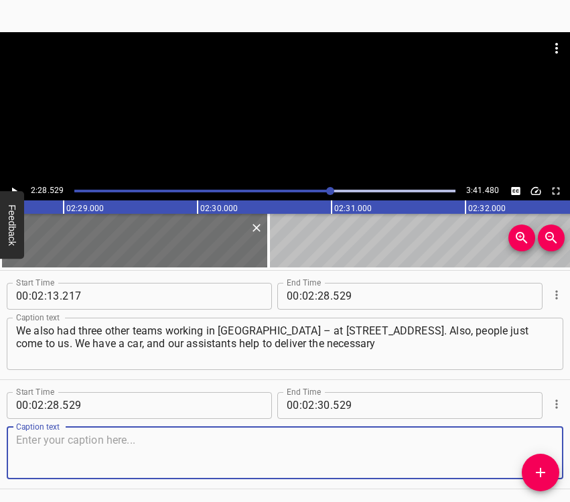
scroll to position [1248, 0]
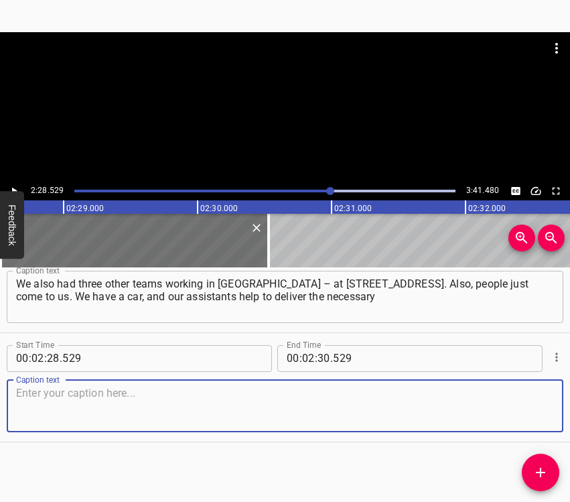
drag, startPoint x: 530, startPoint y: 408, endPoint x: 565, endPoint y: 392, distance: 38.4
click at [535, 403] on textarea at bounding box center [285, 406] width 538 height 38
click at [64, 410] on textarea at bounding box center [285, 406] width 538 height 38
paste textarea "things to people, especially to vulnerable people, if possible. Honestly? I do …"
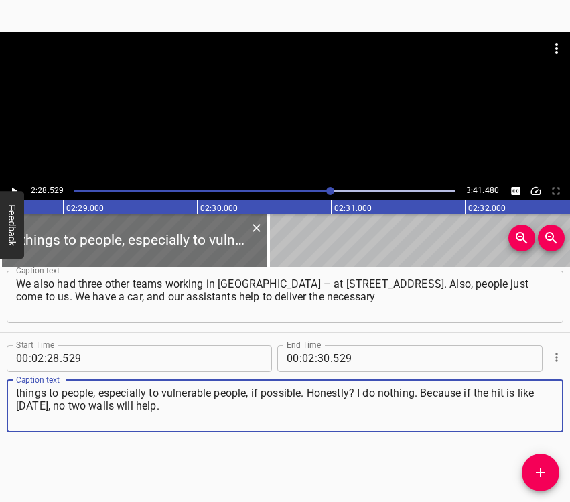
type textarea "things to people, especially to vulnerable people, if possible. Honestly? I do …"
click at [15, 185] on icon "Play/Pause" at bounding box center [14, 191] width 12 height 12
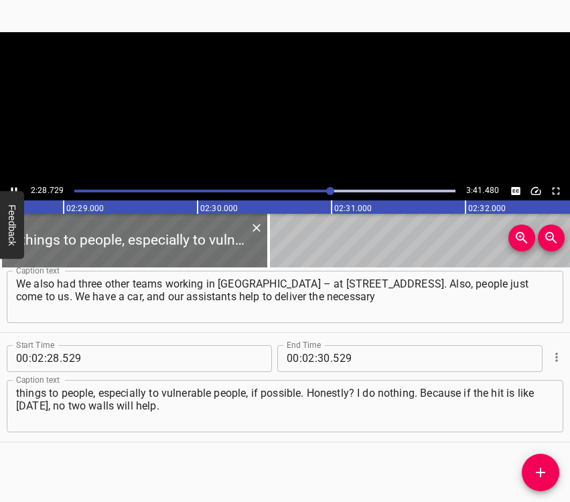
scroll to position [0, 19929]
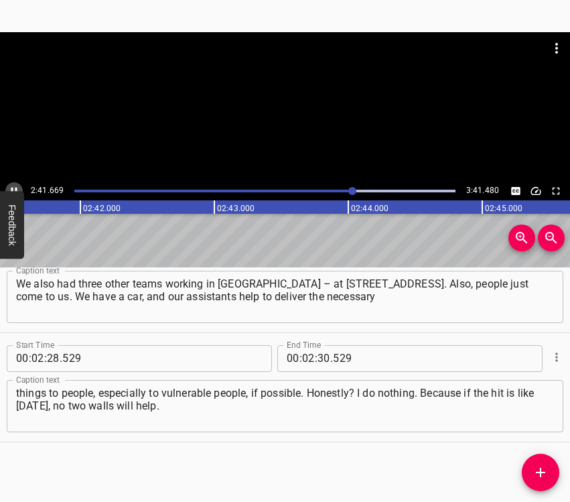
click at [14, 187] on icon "Play/Pause" at bounding box center [14, 191] width 12 height 12
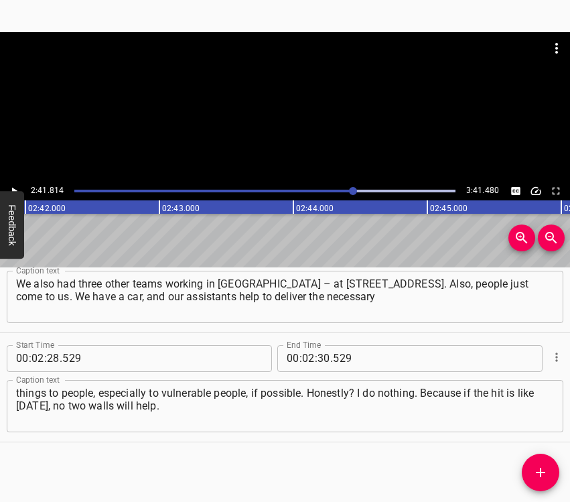
click at [14, 187] on icon "Play/Pause" at bounding box center [14, 191] width 12 height 12
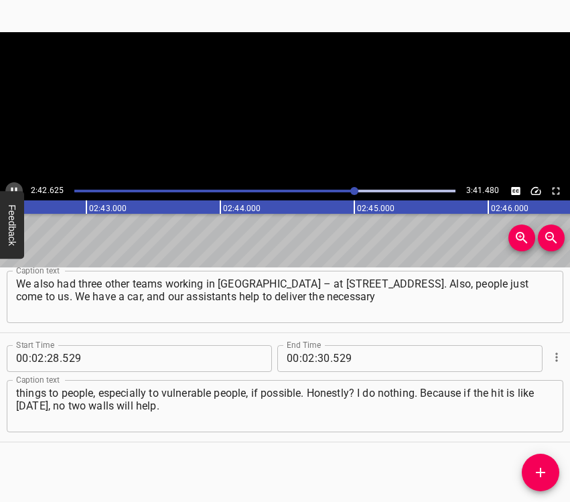
click at [14, 187] on icon "Play/Pause" at bounding box center [14, 191] width 12 height 12
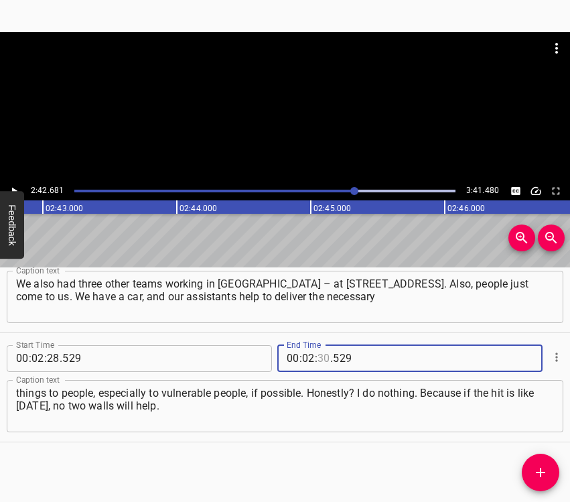
click at [319, 354] on input "number" at bounding box center [324, 358] width 13 height 27
type input "42"
type input "681"
click at [549, 466] on span "Add Cue" at bounding box center [541, 472] width 38 height 16
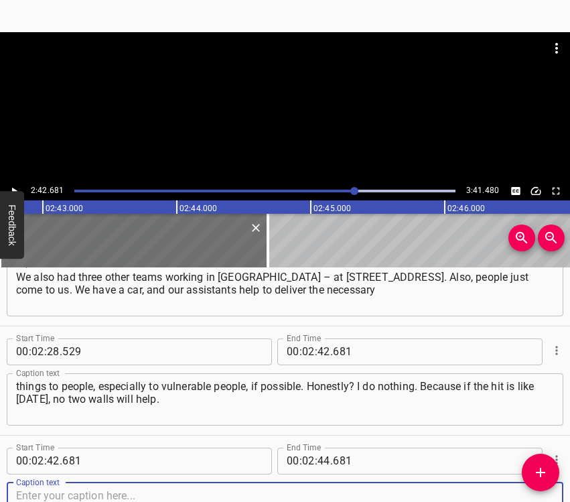
scroll to position [1357, 0]
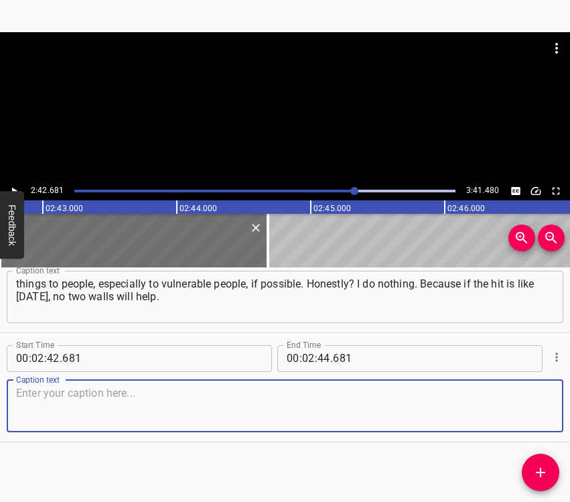
drag, startPoint x: 529, startPoint y: 415, endPoint x: 565, endPoint y: 411, distance: 36.4
click at [532, 415] on textarea at bounding box center [285, 406] width 538 height 38
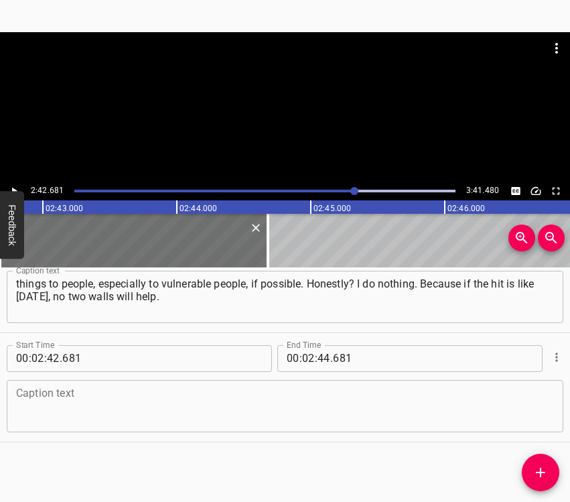
click at [137, 416] on textarea at bounding box center [285, 406] width 538 height 38
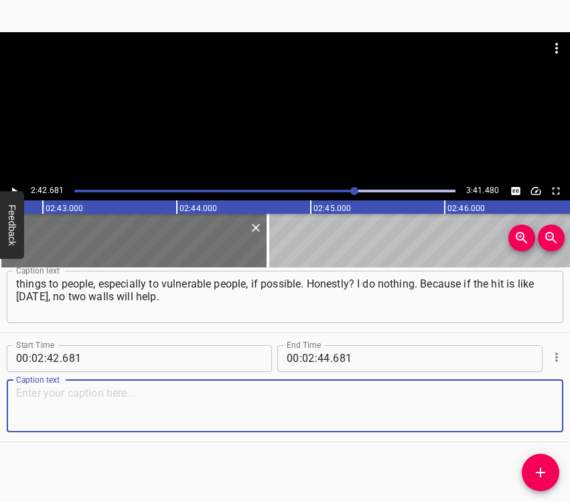
paste textarea "You just have to go down to the basement. Usually, because we work so hard, we …"
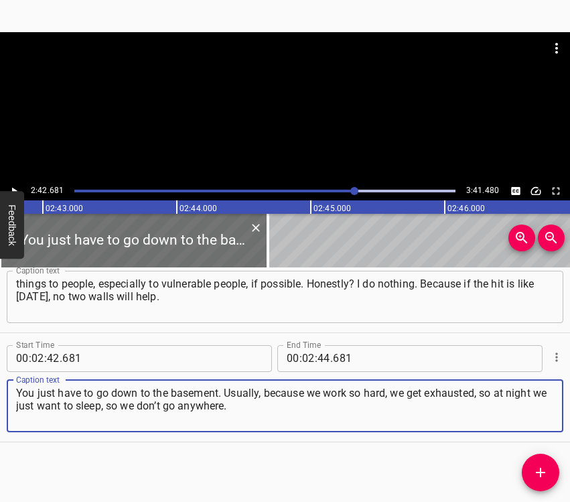
type textarea "You just have to go down to the basement. Usually, because we work so hard, we …"
click at [17, 186] on icon "Play/Pause" at bounding box center [14, 191] width 12 height 12
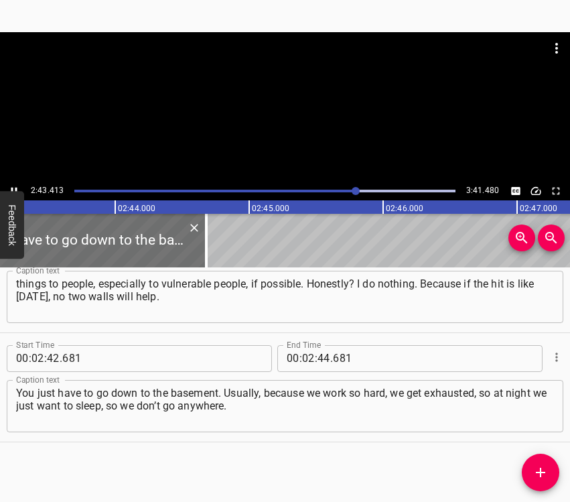
scroll to position [0, 21897]
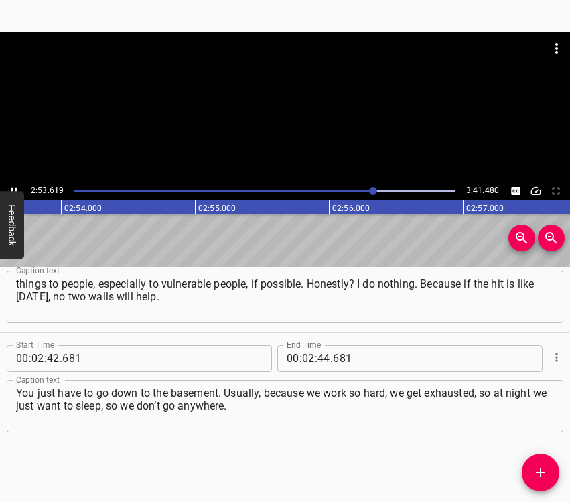
click at [12, 189] on icon "Play/Pause" at bounding box center [14, 190] width 6 height 7
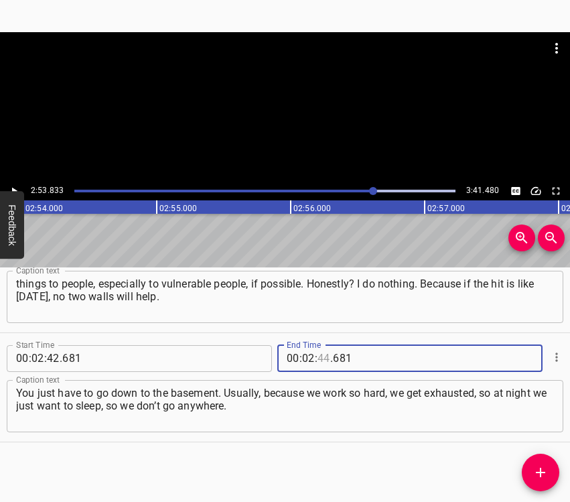
click at [319, 366] on input "number" at bounding box center [324, 358] width 13 height 27
type input "53"
type input "833"
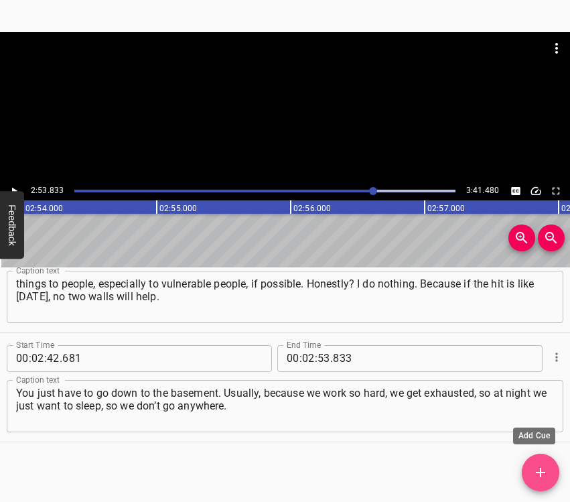
click at [542, 478] on icon "Add Cue" at bounding box center [541, 472] width 16 height 16
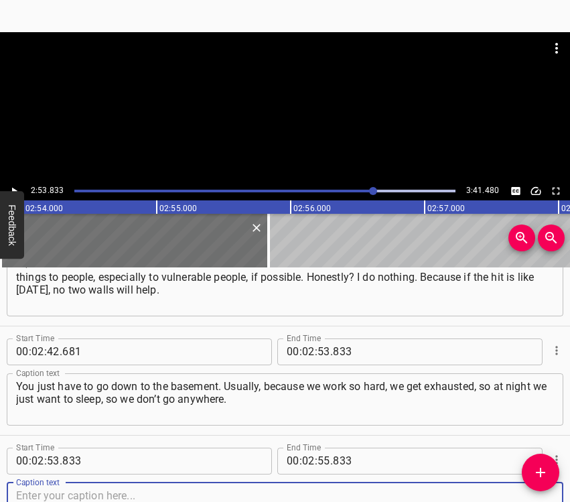
scroll to position [1466, 0]
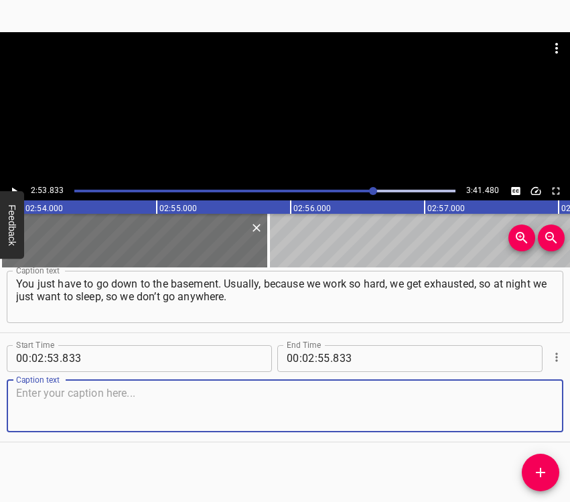
click at [529, 413] on textarea at bounding box center [285, 406] width 538 height 38
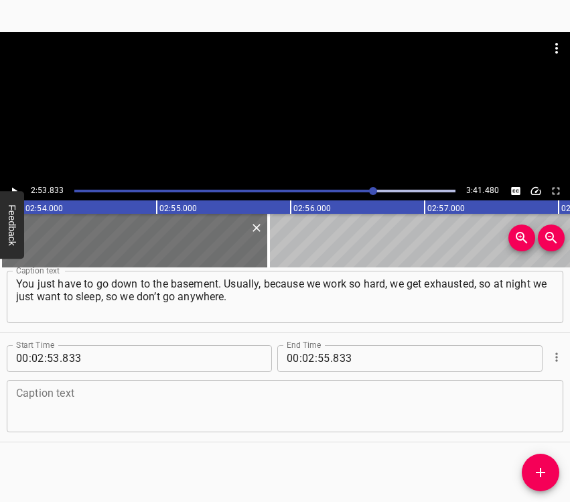
click at [88, 401] on textarea at bounding box center [285, 406] width 538 height 38
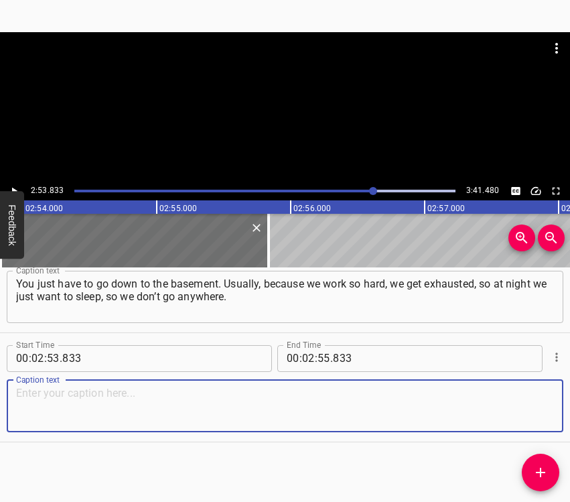
paste textarea "We are all human beings. We adapt to everything. Over time, you adapt to everyt…"
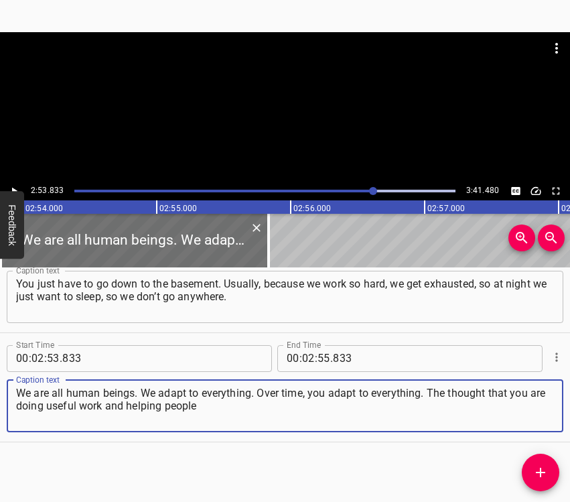
type textarea "We are all human beings. We adapt to everything. Over time, you adapt to everyt…"
click at [17, 187] on icon "Play/Pause" at bounding box center [14, 191] width 12 height 12
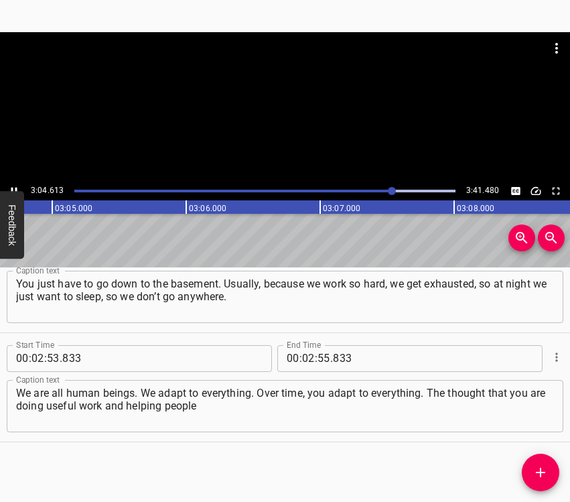
click at [11, 186] on icon "Play/Pause" at bounding box center [14, 191] width 12 height 12
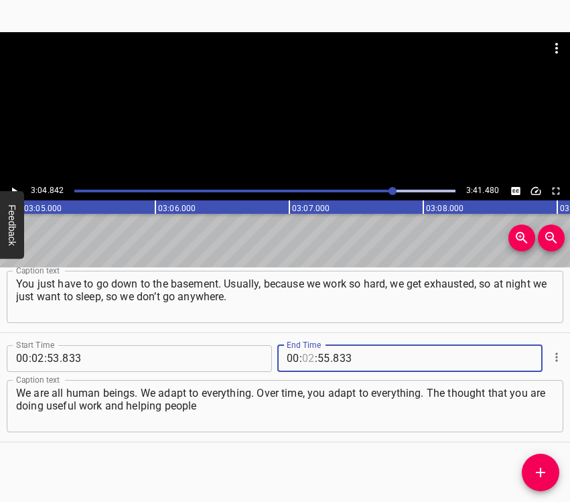
click at [308, 358] on input "number" at bounding box center [308, 358] width 13 height 27
type input "03"
type input "04"
type input "842"
click at [535, 468] on icon "Add Cue" at bounding box center [541, 472] width 16 height 16
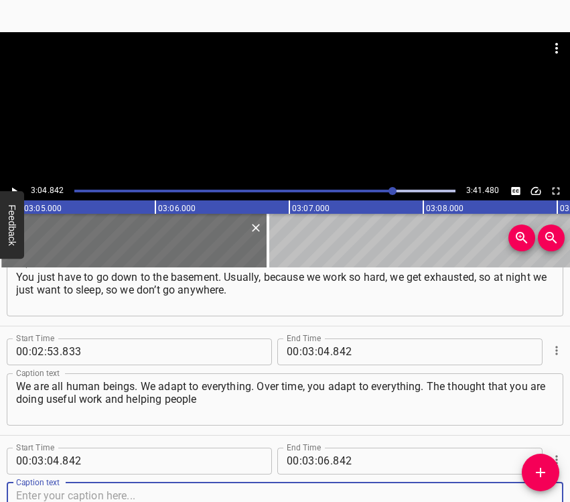
scroll to position [1575, 0]
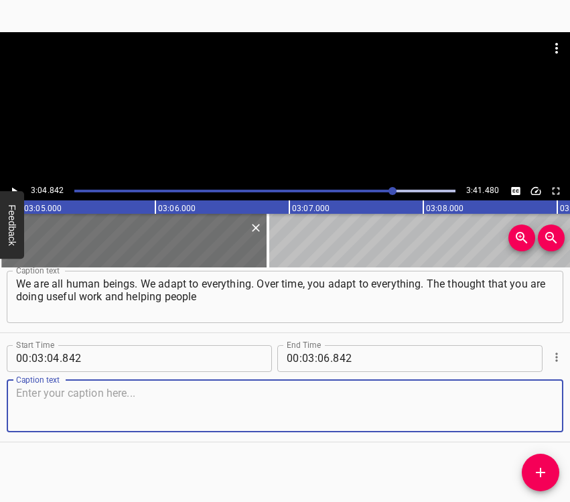
click at [519, 401] on textarea at bounding box center [285, 406] width 538 height 38
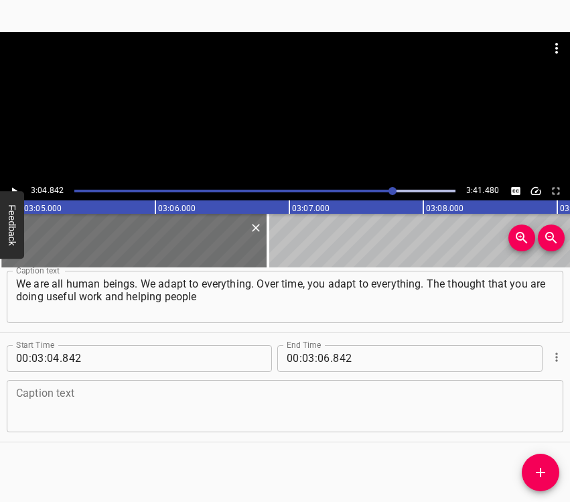
click at [151, 407] on textarea at bounding box center [285, 406] width 538 height 38
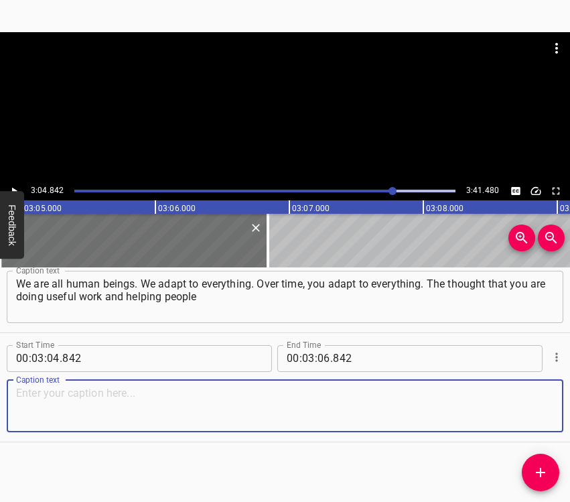
paste textarea "is what motivates you to get up every day and help people. When working with pe…"
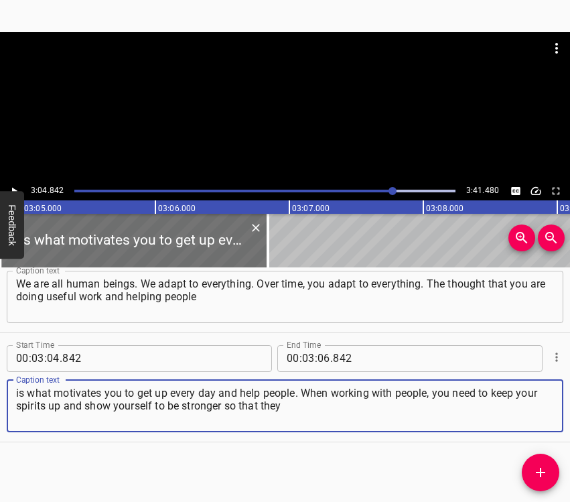
type textarea "is what motivates you to get up every day and help people. When working with pe…"
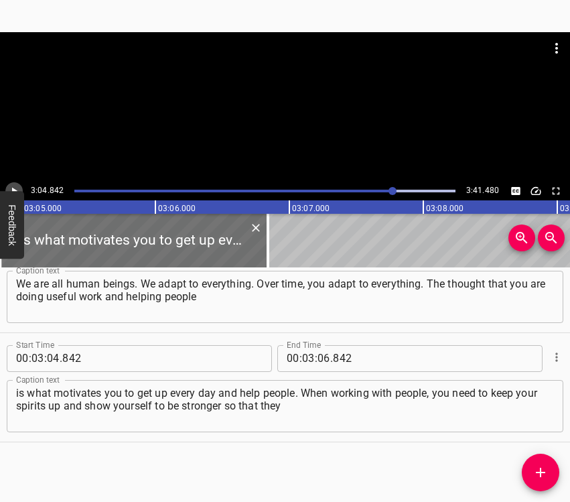
click at [15, 189] on icon "Play/Pause" at bounding box center [14, 190] width 5 height 7
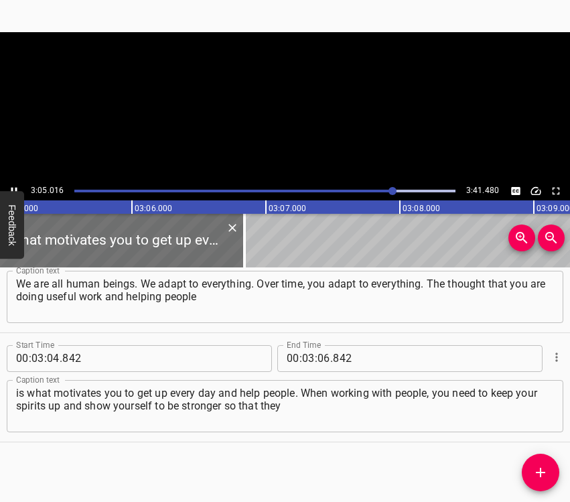
scroll to position [0, 24826]
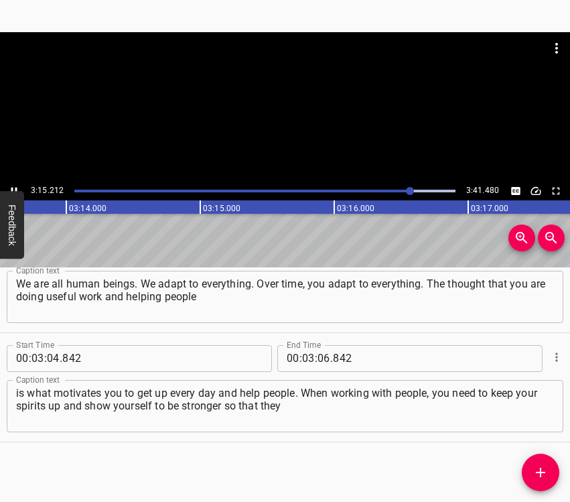
click at [12, 188] on icon "Play/Pause" at bounding box center [14, 190] width 6 height 7
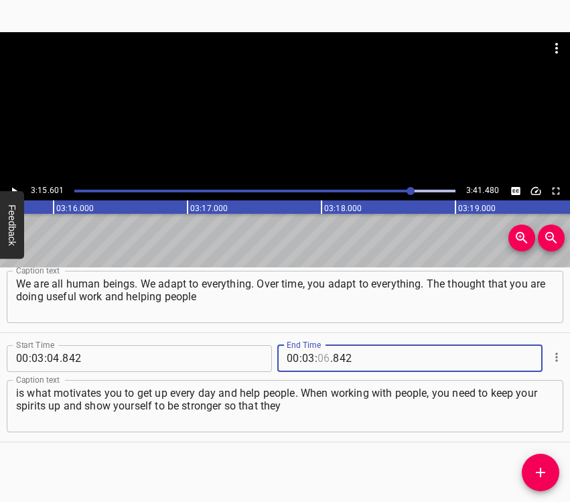
click at [318, 356] on input "number" at bounding box center [324, 358] width 13 height 27
type input "15"
type input "601"
click at [540, 474] on icon "Add Cue" at bounding box center [540, 472] width 9 height 9
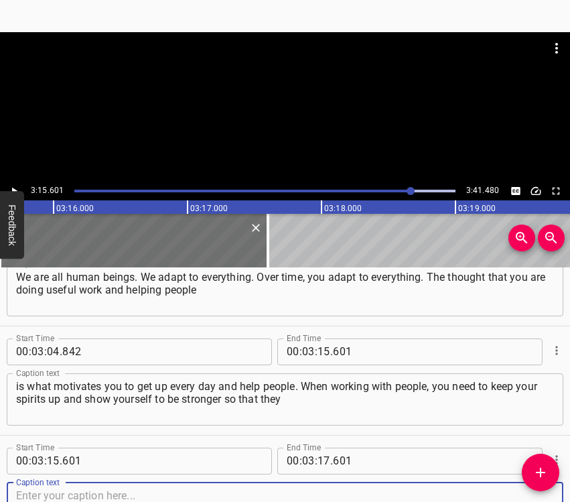
scroll to position [1684, 0]
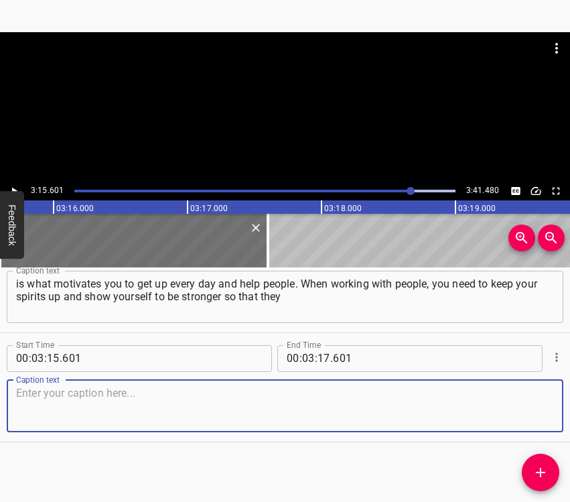
click at [525, 418] on textarea at bounding box center [285, 406] width 538 height 38
click at [43, 392] on textarea at bounding box center [285, 406] width 538 height 38
paste textarea "can look up to you. We force ourselves to be in a good mood and always communic…"
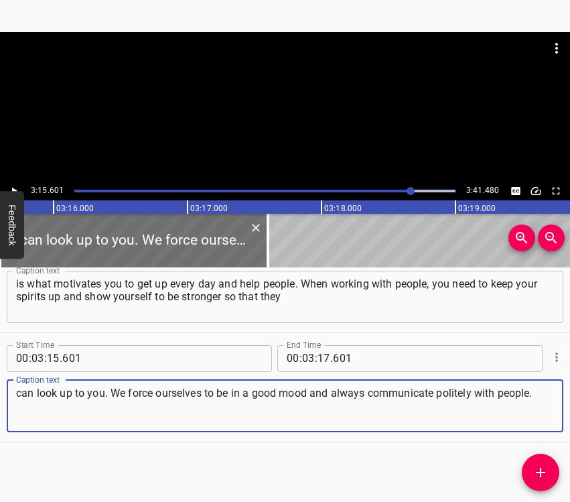
type textarea "can look up to you. We force ourselves to be in a good mood and always communic…"
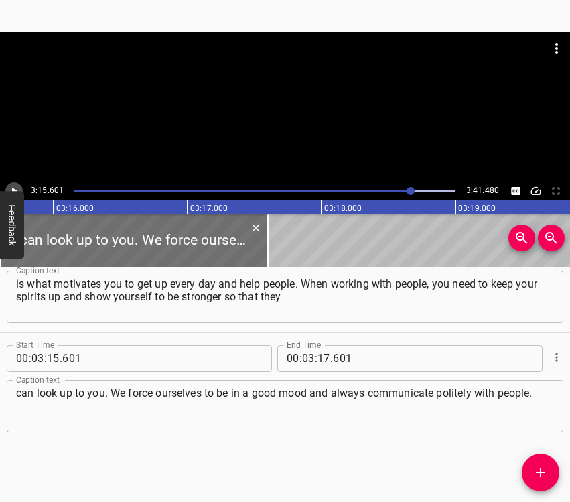
click at [17, 190] on icon "Play/Pause" at bounding box center [14, 191] width 12 height 12
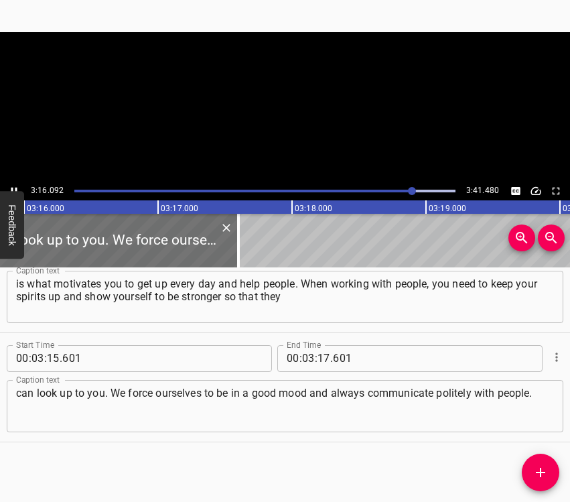
scroll to position [0, 26276]
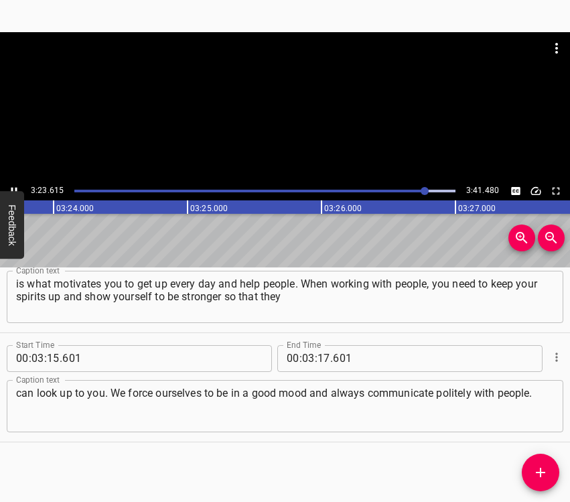
click at [11, 186] on icon "Play/Pause" at bounding box center [14, 191] width 12 height 12
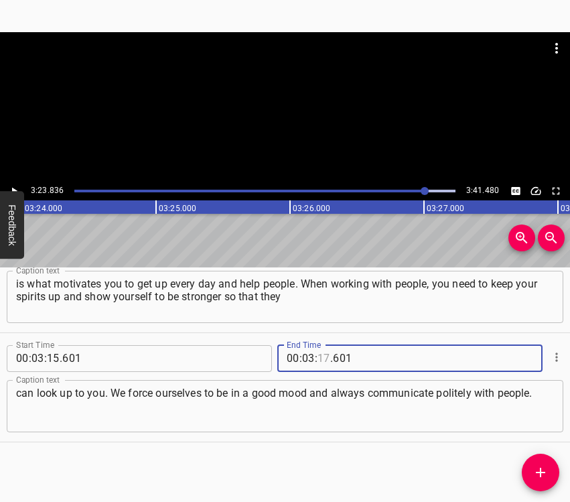
click at [318, 358] on input "number" at bounding box center [324, 358] width 13 height 27
type input "23"
type input "836"
click at [540, 469] on icon "Add Cue" at bounding box center [540, 472] width 9 height 9
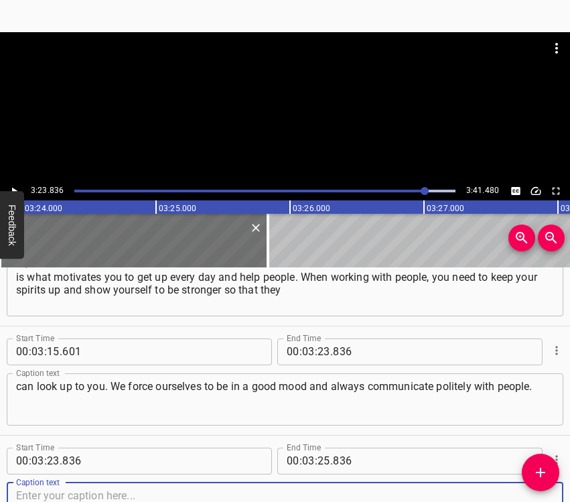
scroll to position [1794, 0]
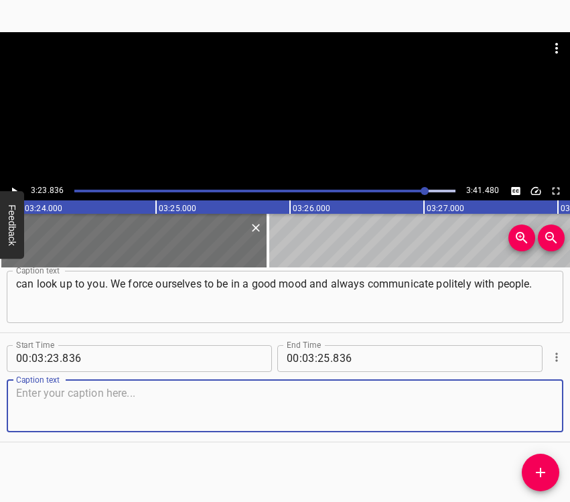
drag, startPoint x: 527, startPoint y: 407, endPoint x: 569, endPoint y: 407, distance: 41.5
click at [527, 407] on textarea at bounding box center [285, 406] width 538 height 38
click at [208, 403] on textarea at bounding box center [285, 406] width 538 height 38
paste textarea "I believe in Ukraine’s victory. I understand that it may not be soon, but we ar…"
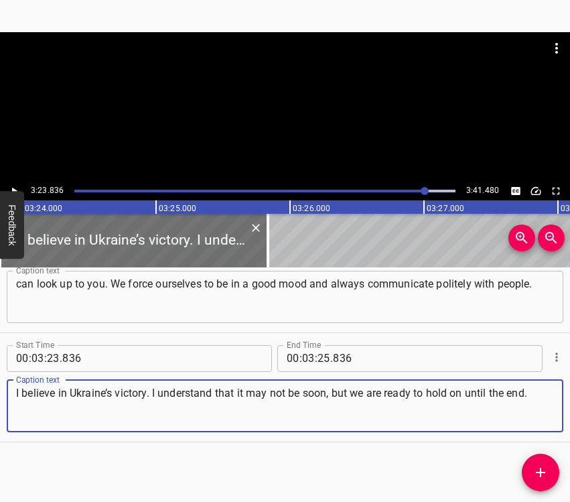
type textarea "I believe in Ukraine’s victory. I understand that it may not be soon, but we ar…"
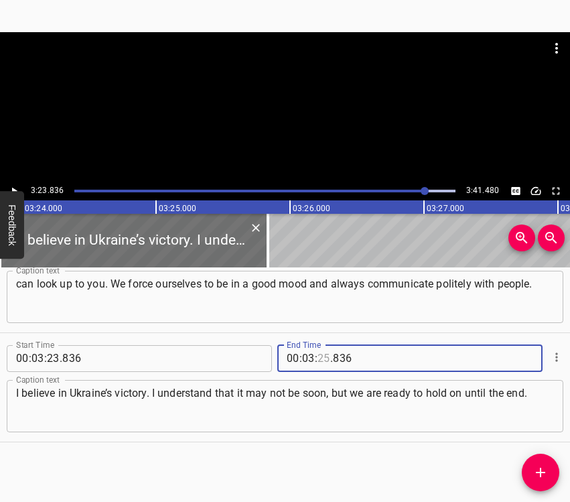
click at [324, 356] on input "number" at bounding box center [324, 358] width 13 height 27
type input "31"
type input "480"
click at [13, 184] on button "Play/Pause" at bounding box center [13, 190] width 17 height 17
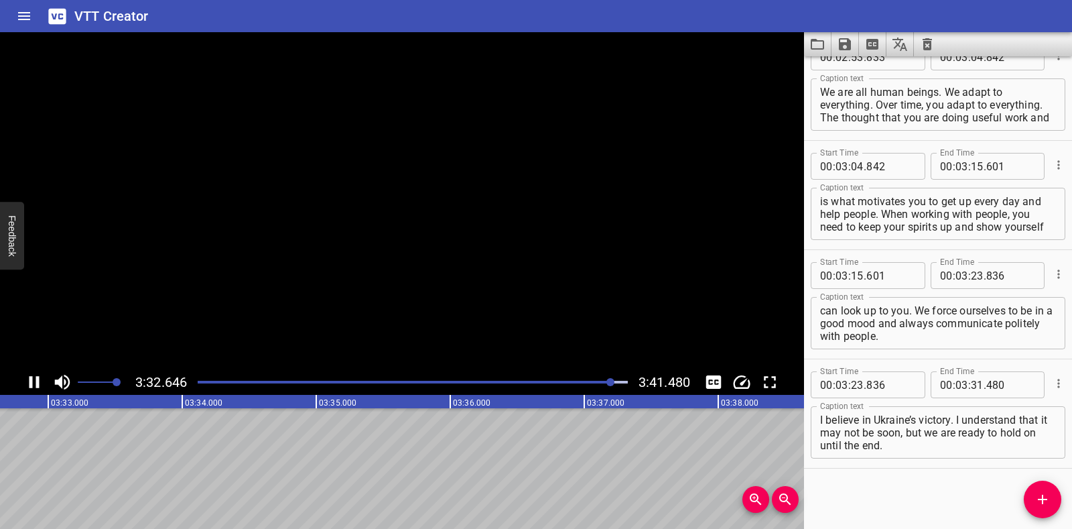
scroll to position [0, 28529]
click at [570, 55] on button "Save captions to file" at bounding box center [844, 44] width 27 height 24
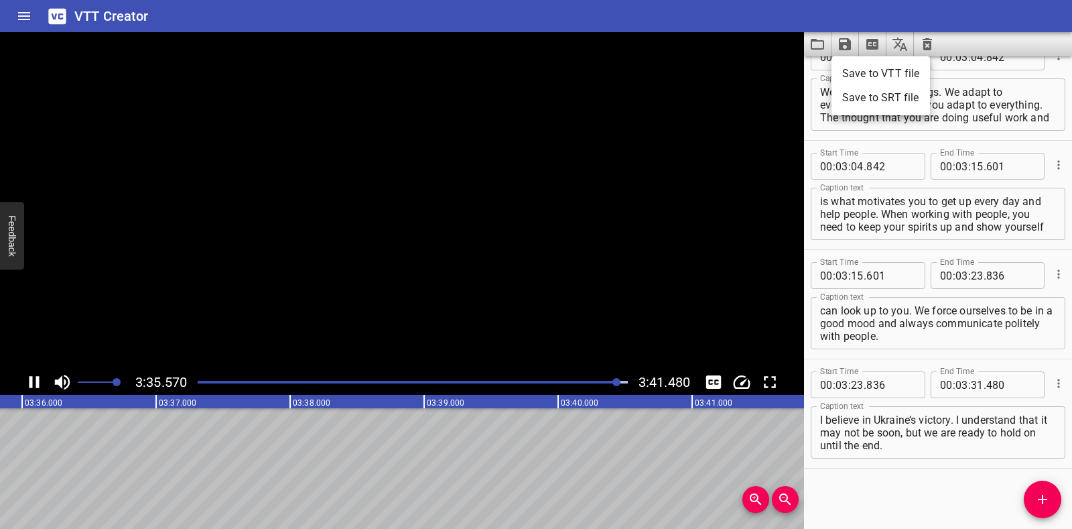
click at [570, 75] on li "Save to VTT file" at bounding box center [880, 74] width 98 height 24
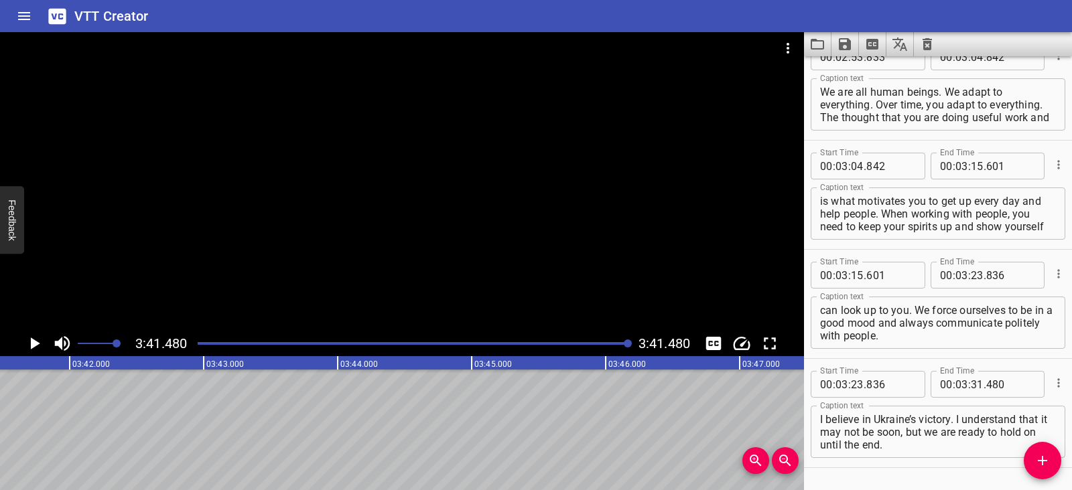
scroll to position [1595, 0]
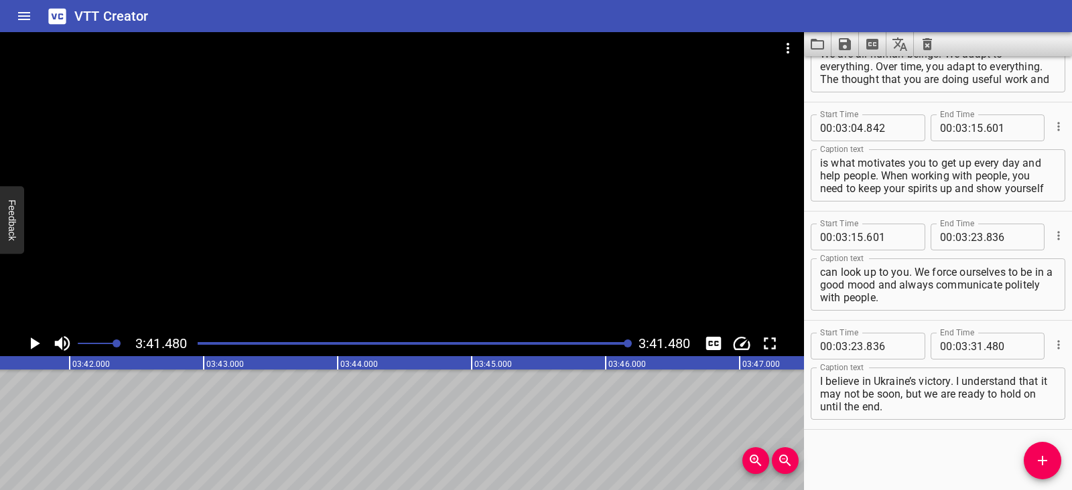
click at [570, 44] on icon "Clear captions" at bounding box center [927, 44] width 16 height 16
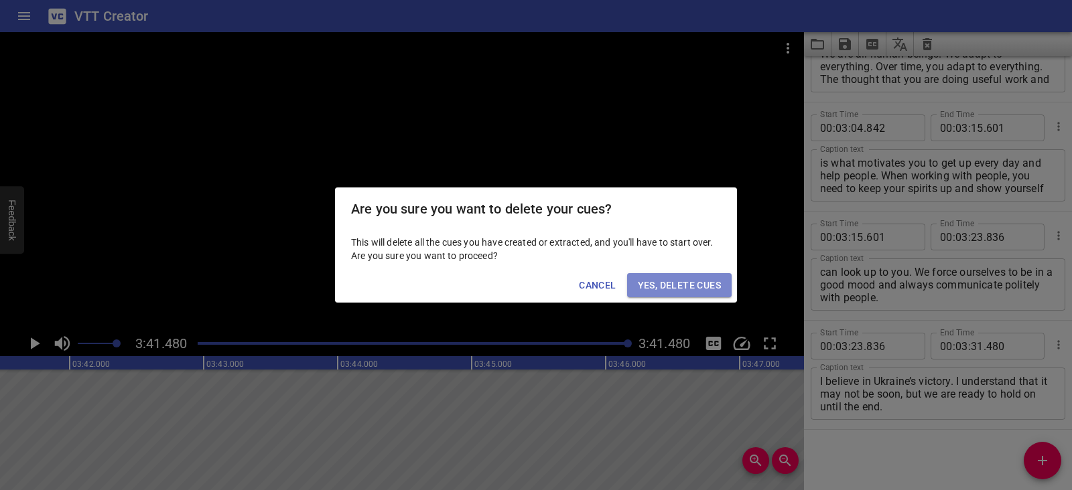
click at [570, 285] on span "Yes, Delete Cues" at bounding box center [679, 285] width 83 height 17
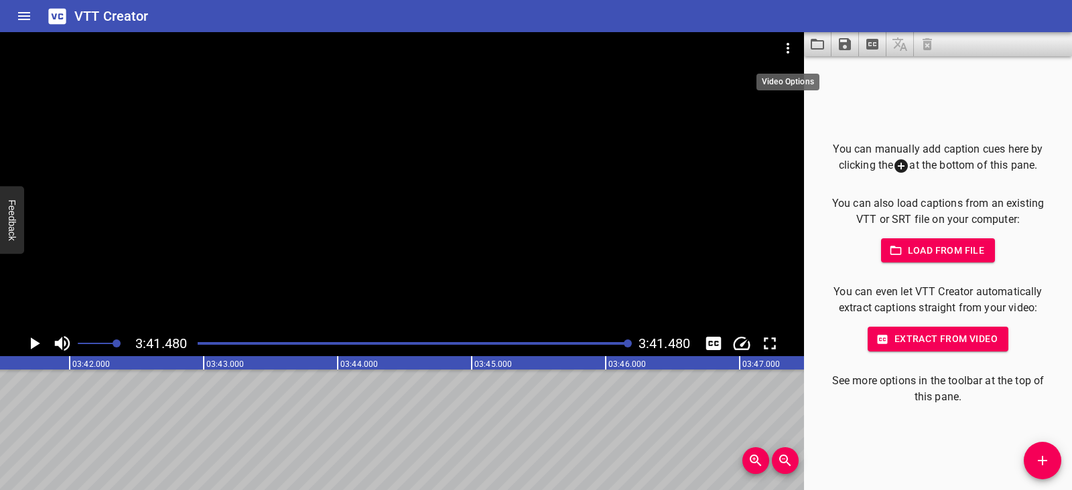
click at [570, 44] on icon "Video Options" at bounding box center [788, 48] width 16 height 16
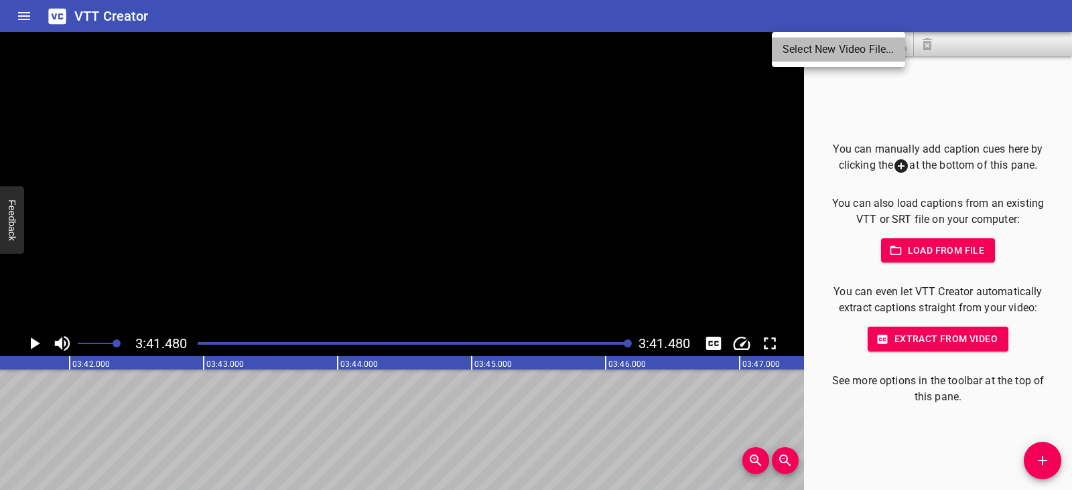
click at [570, 44] on li "Select New Video File..." at bounding box center [838, 50] width 133 height 24
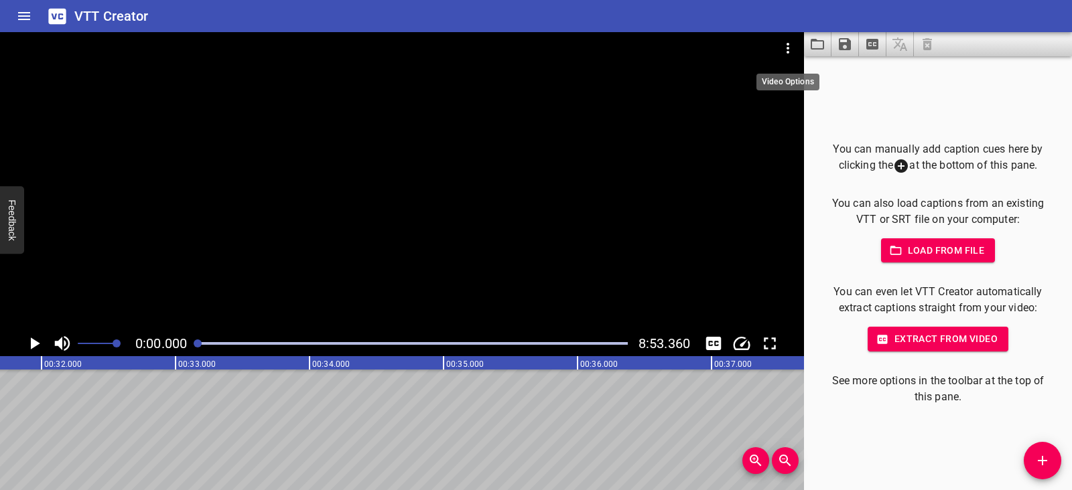
scroll to position [0, 0]
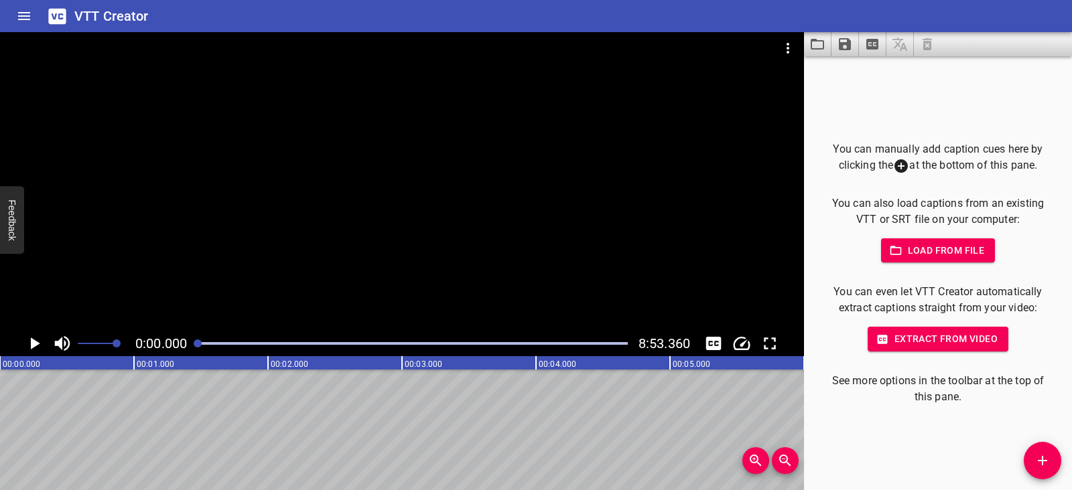
click at [27, 339] on icon "Play/Pause" at bounding box center [34, 344] width 20 height 20
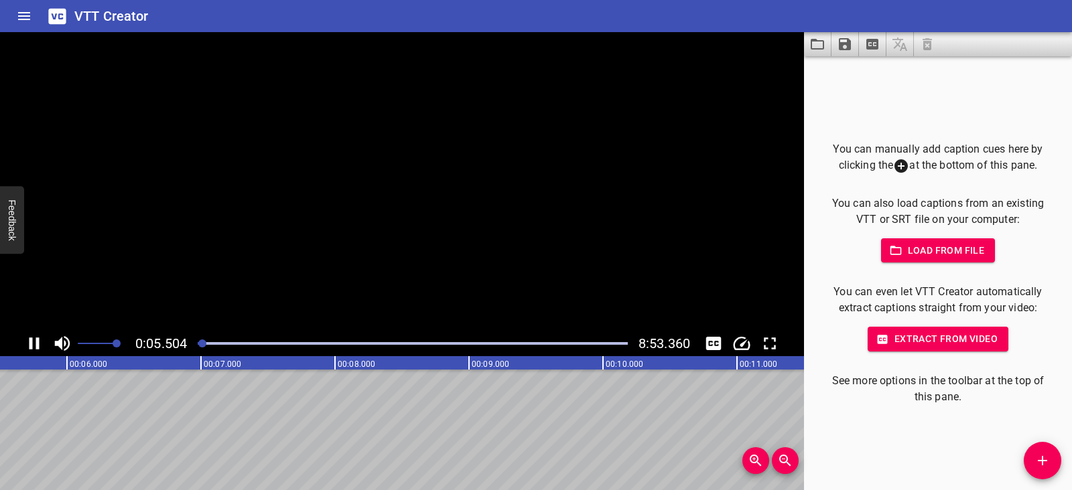
click at [27, 339] on icon "Play/Pause" at bounding box center [34, 344] width 20 height 20
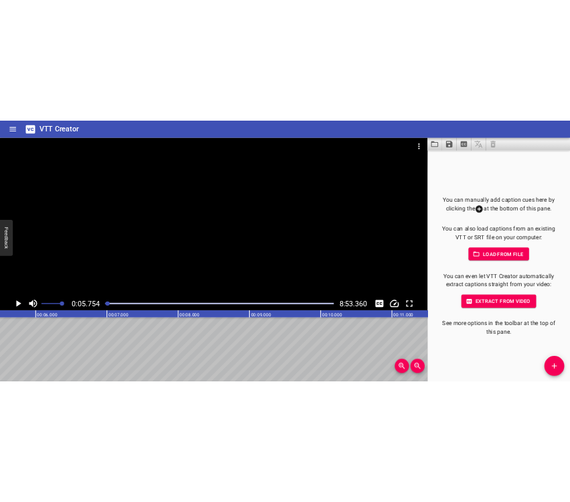
scroll to position [0, 771]
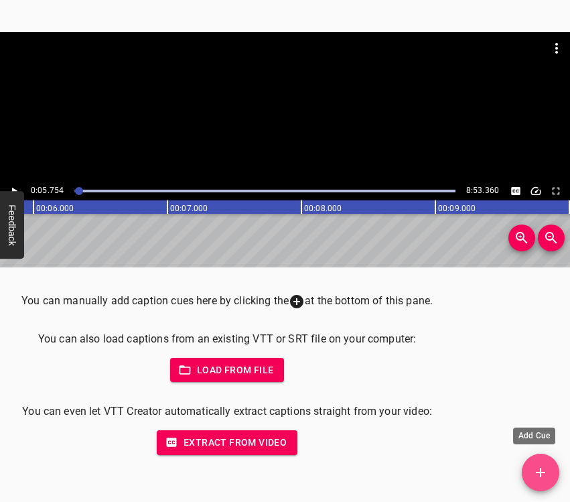
drag, startPoint x: 545, startPoint y: 472, endPoint x: 545, endPoint y: 462, distance: 10.1
click at [545, 472] on icon "Add Cue" at bounding box center [540, 472] width 9 height 9
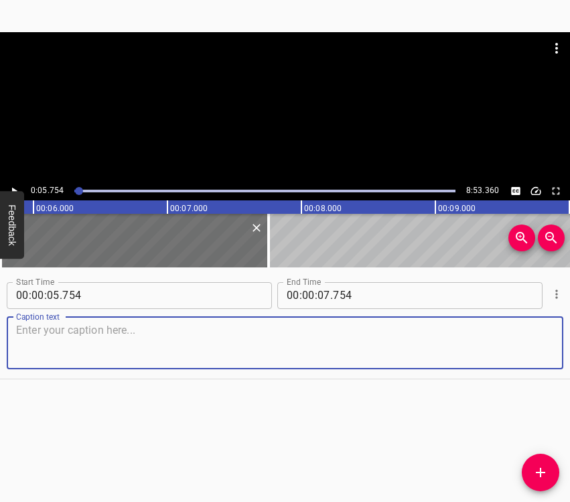
click at [143, 347] on textarea at bounding box center [285, 343] width 538 height 38
paste textarea "My name is [PERSON_NAME], I am from the city of [GEOGRAPHIC_DATA]. I work at th…"
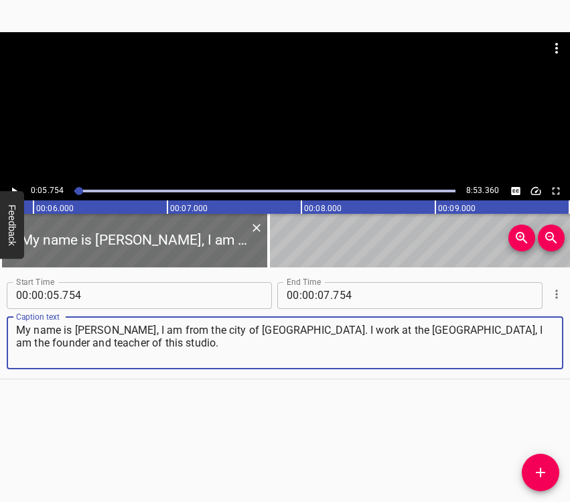
type textarea "My name is [PERSON_NAME], I am from the city of [GEOGRAPHIC_DATA]. I work at th…"
